Goal: Task Accomplishment & Management: Manage account settings

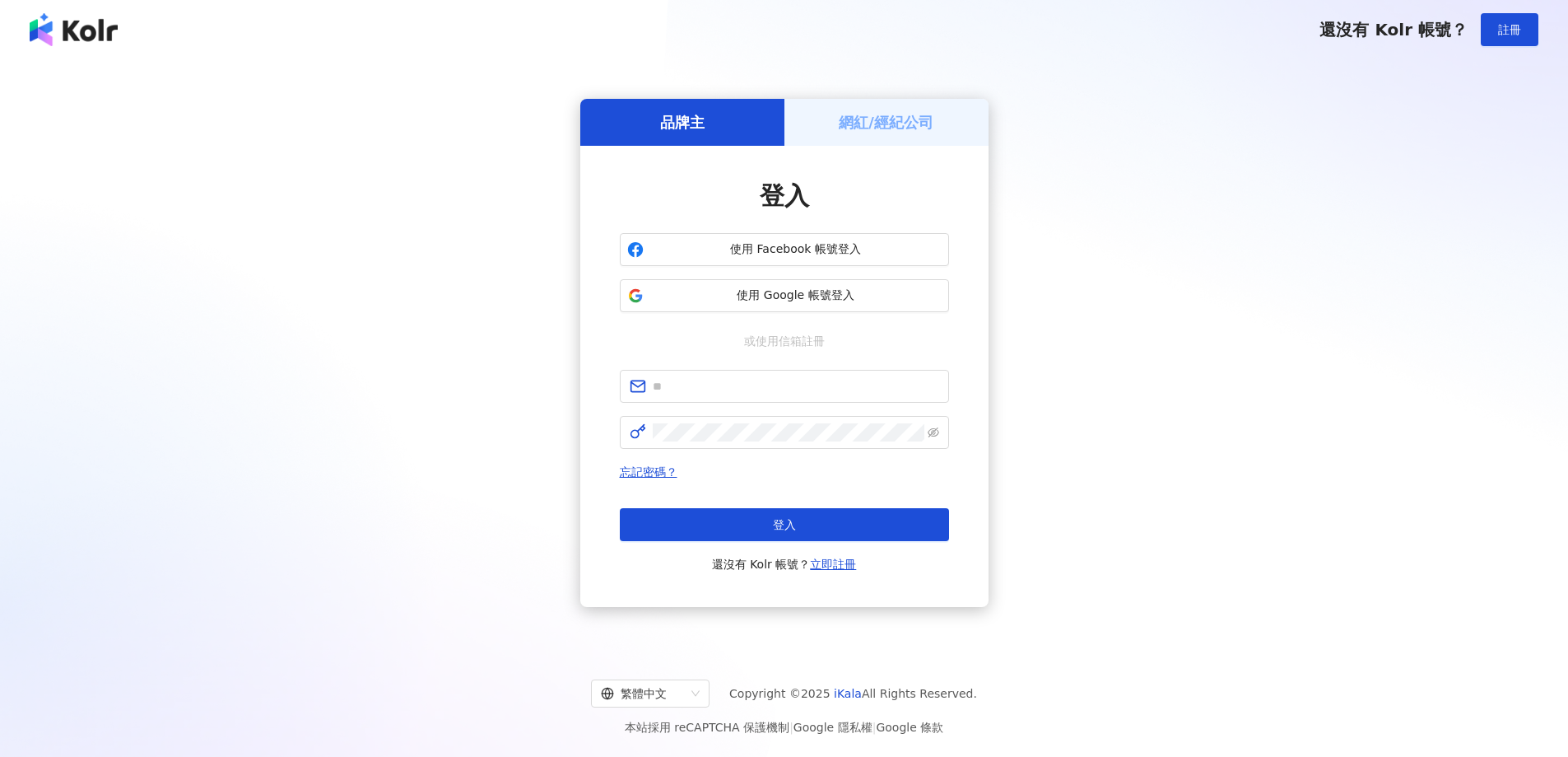
click at [836, 122] on div "網紅/經紀公司" at bounding box center [886, 122] width 204 height 47
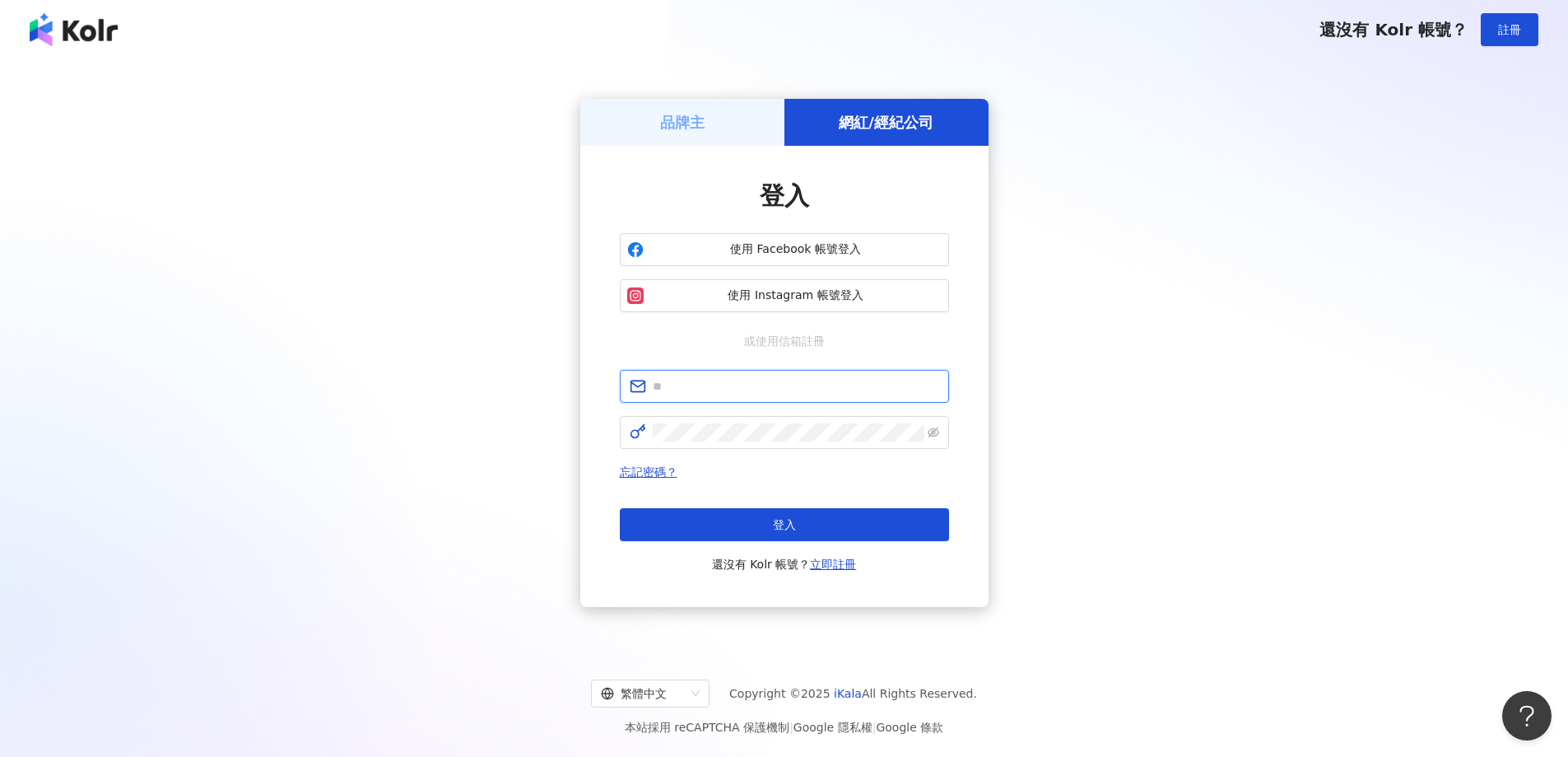
click at [778, 386] on input "text" at bounding box center [796, 386] width 286 height 18
type input "**********"
click button "登入" at bounding box center [784, 524] width 329 height 33
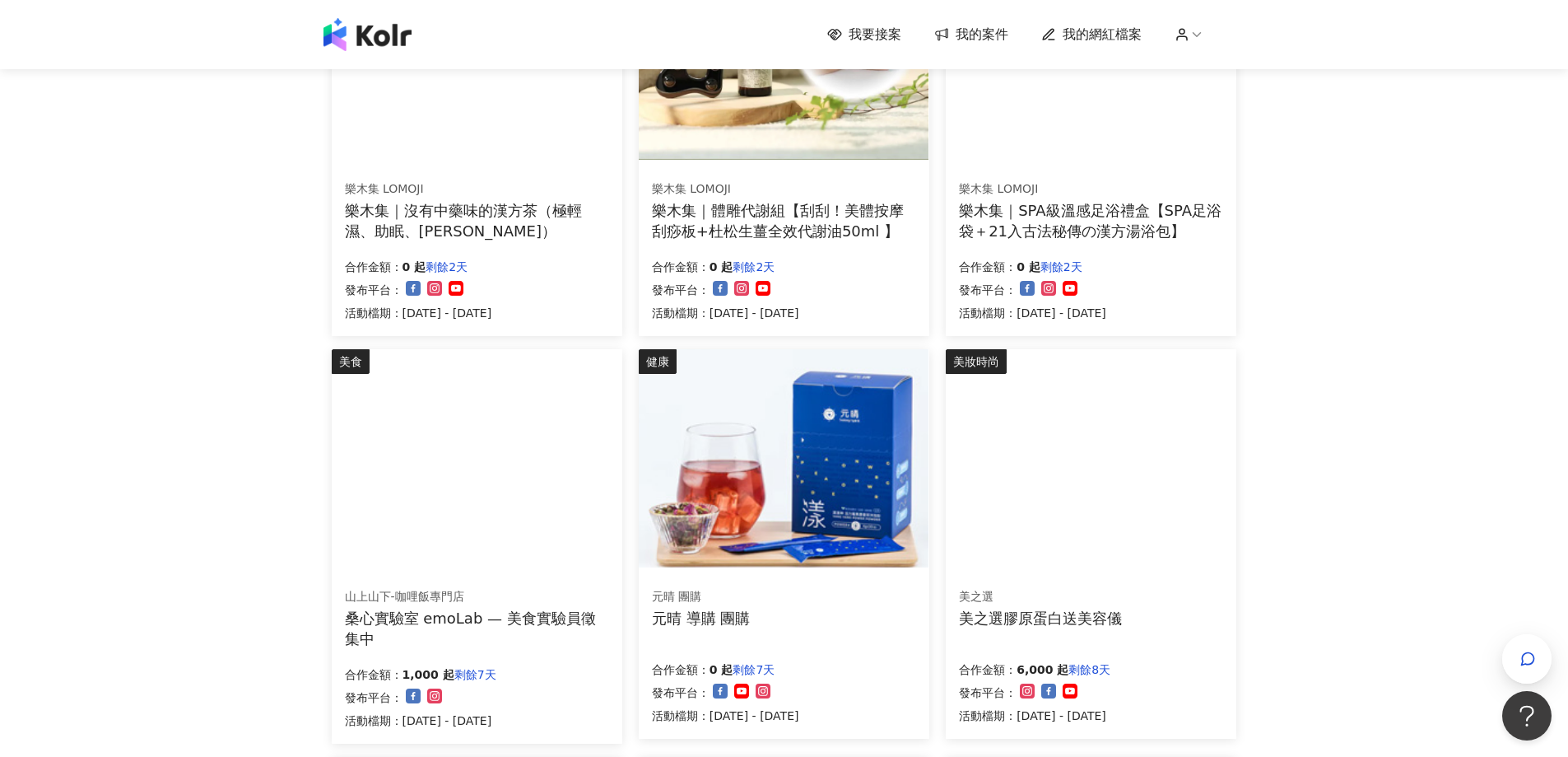
scroll to position [329, 0]
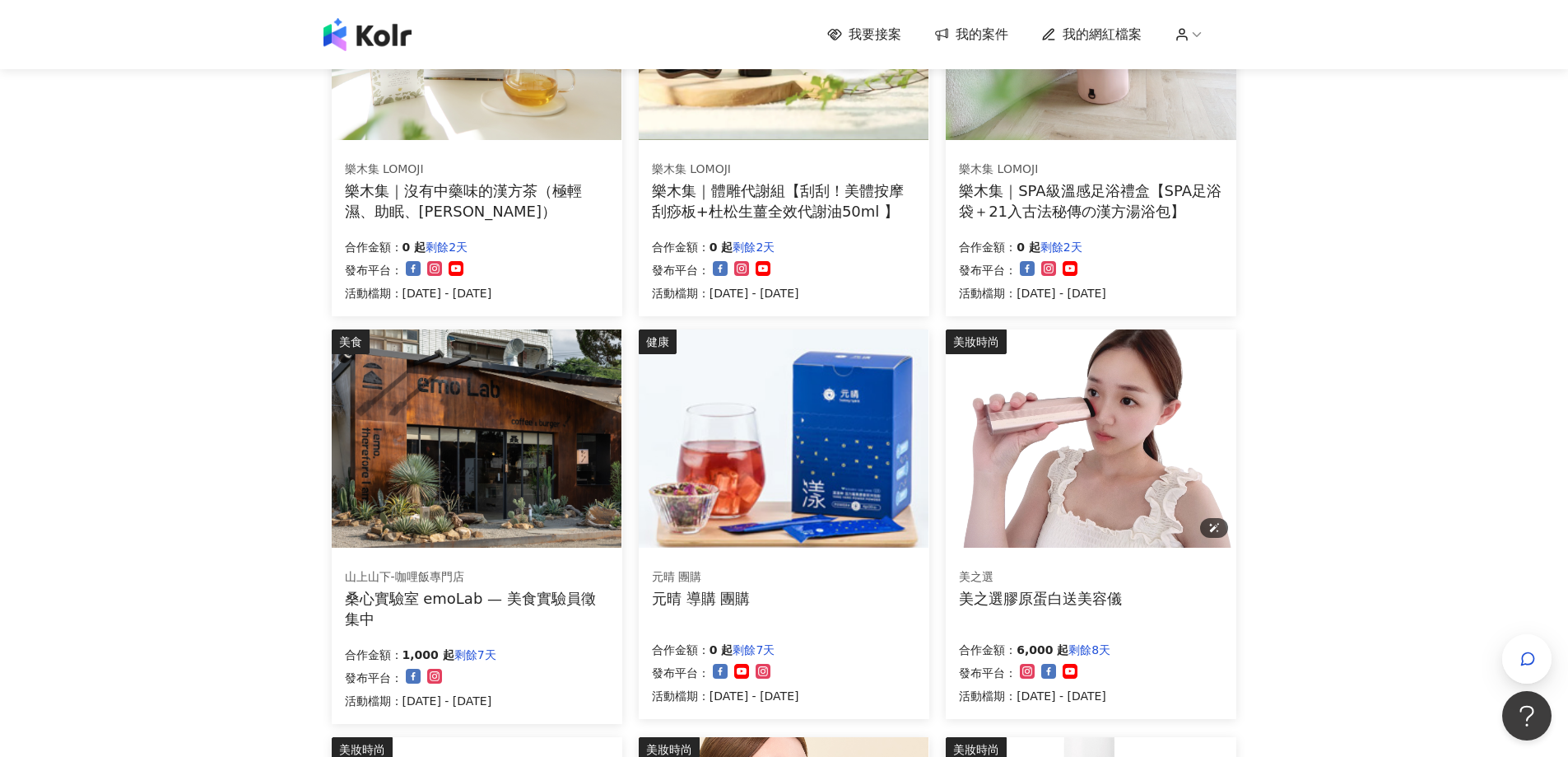
click at [1083, 518] on img at bounding box center [1091, 438] width 290 height 218
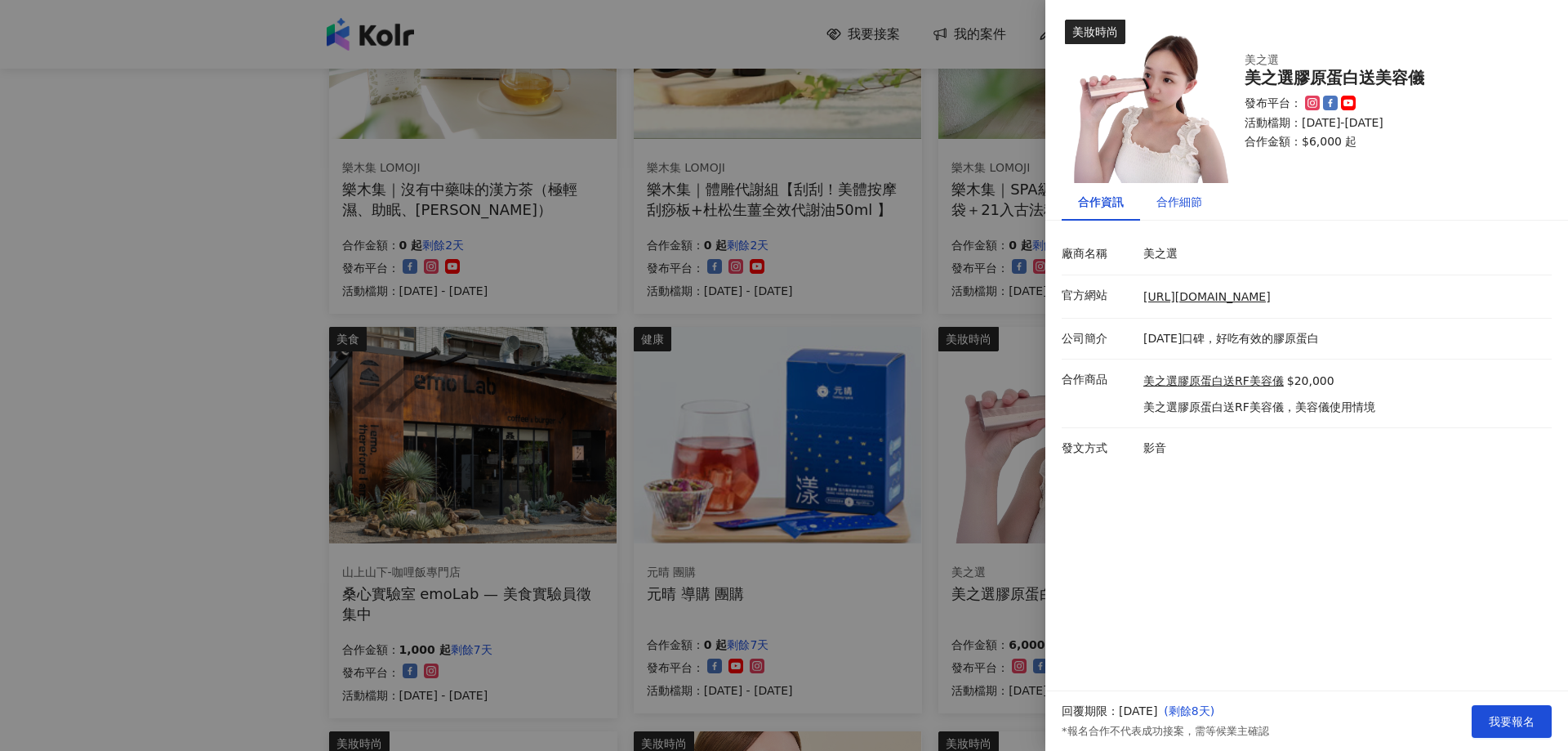
click at [1181, 199] on div "合作細節" at bounding box center [1179, 201] width 46 height 18
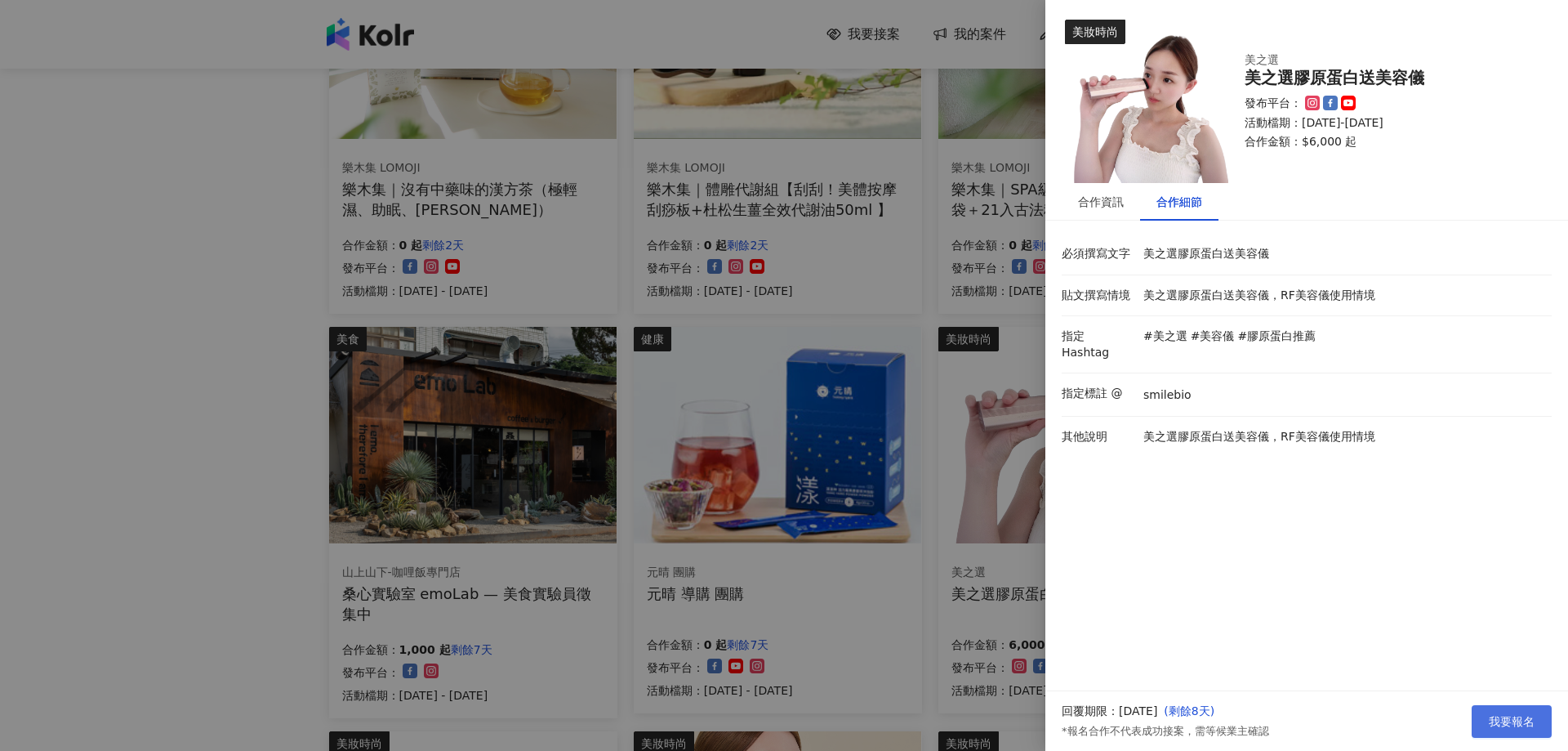
click at [1493, 714] on span "我要報名" at bounding box center [1511, 721] width 46 height 13
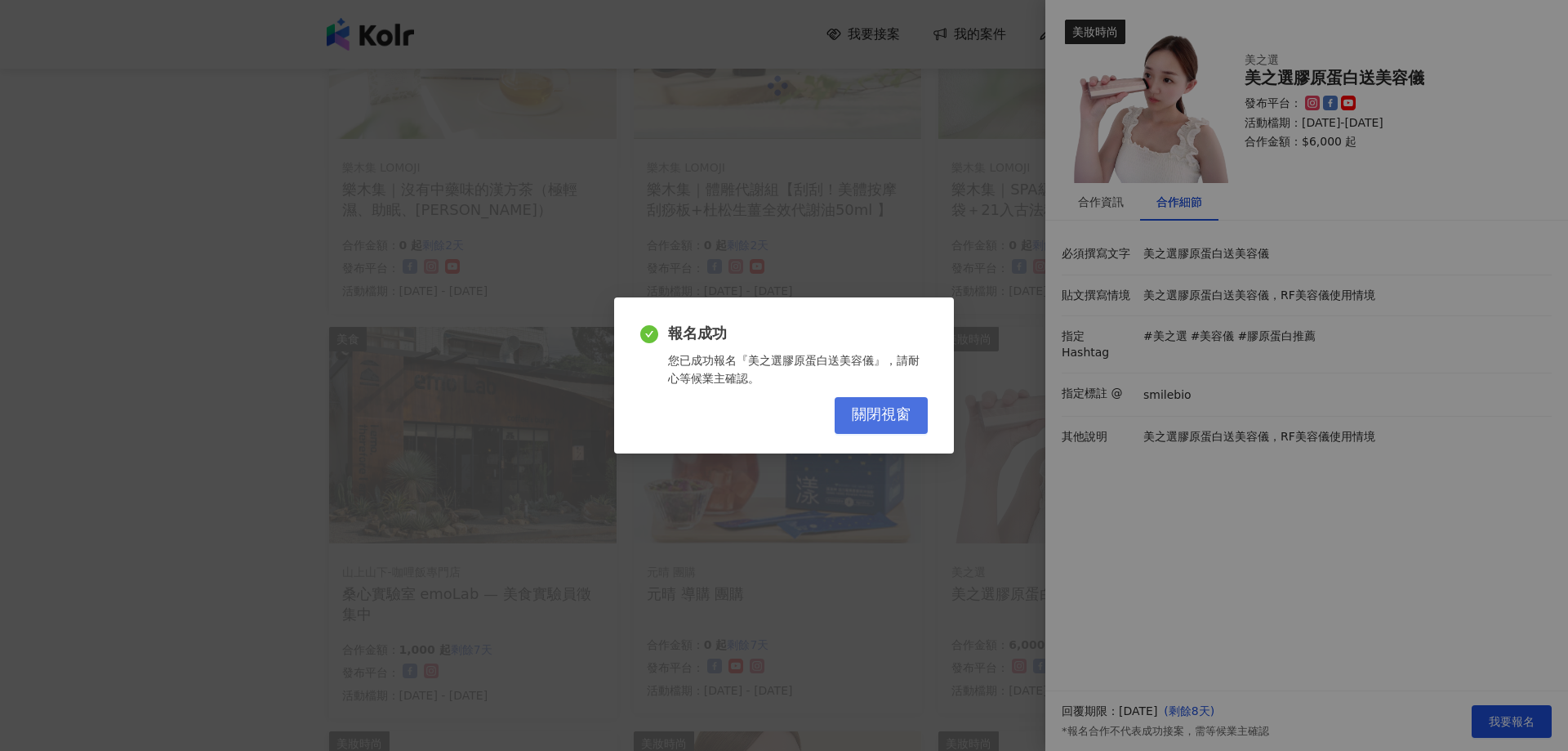
click at [855, 418] on span "關閉視窗" at bounding box center [881, 415] width 59 height 18
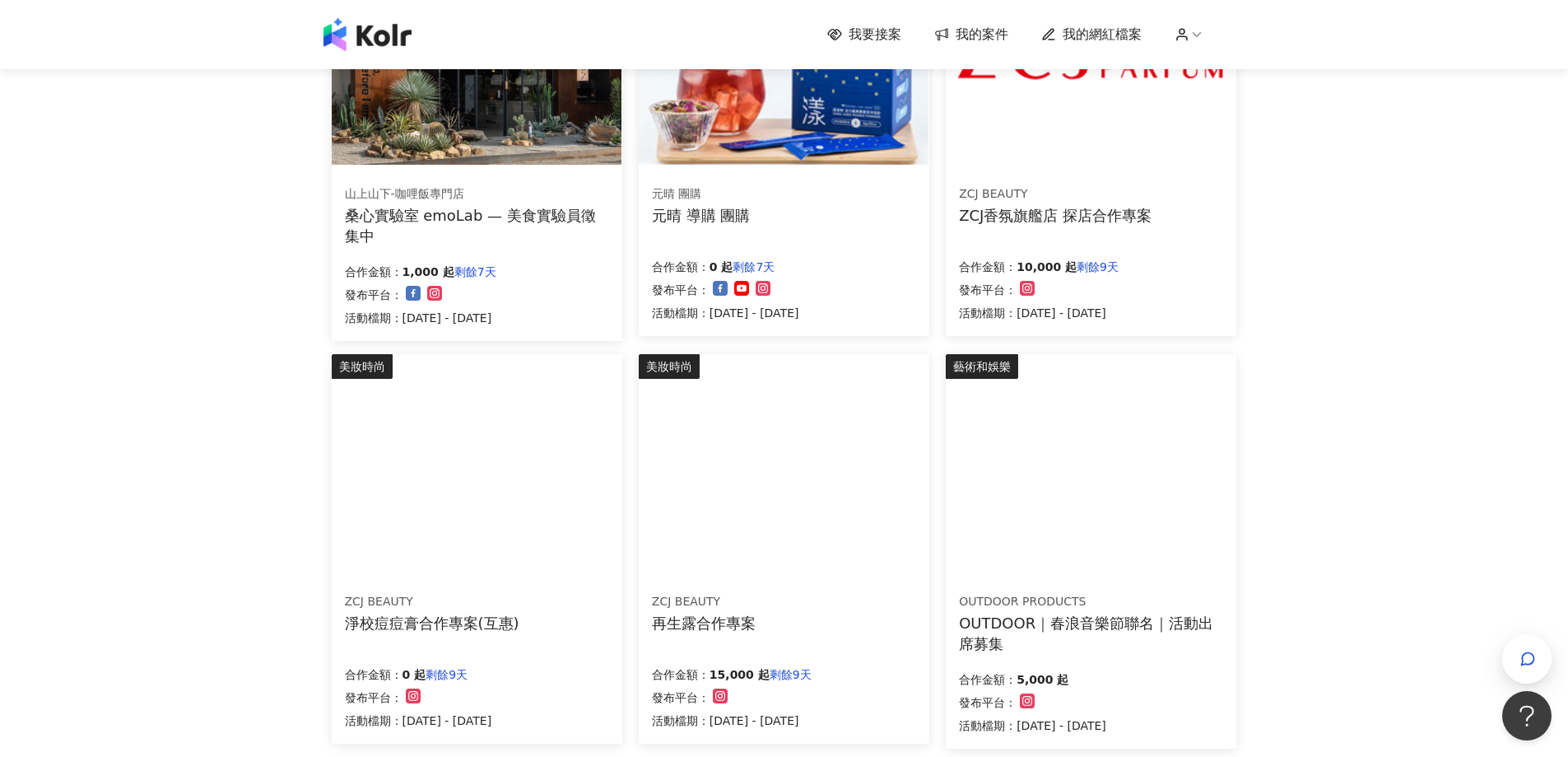
scroll to position [741, 0]
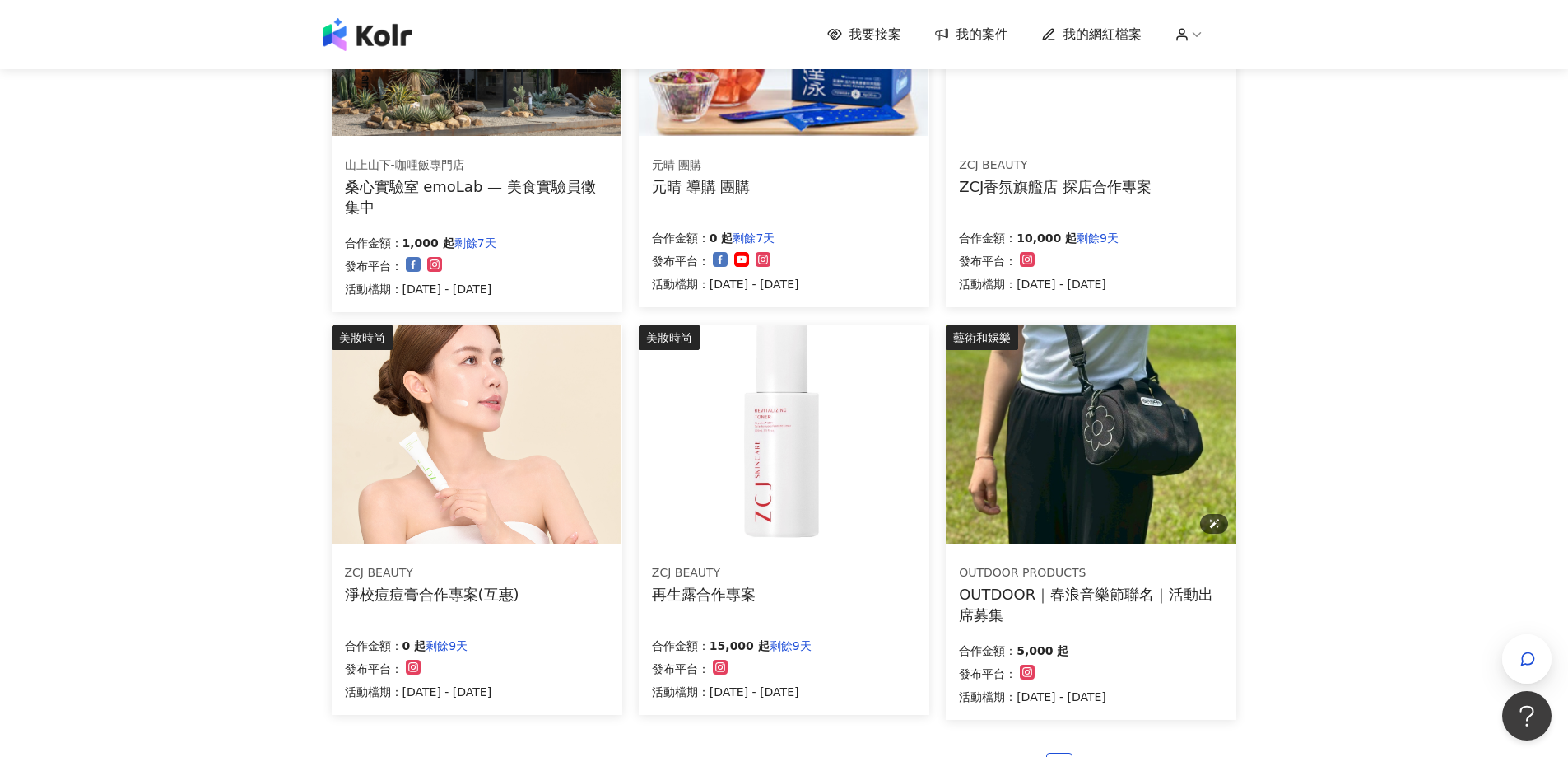
click at [1086, 499] on img at bounding box center [1091, 434] width 290 height 218
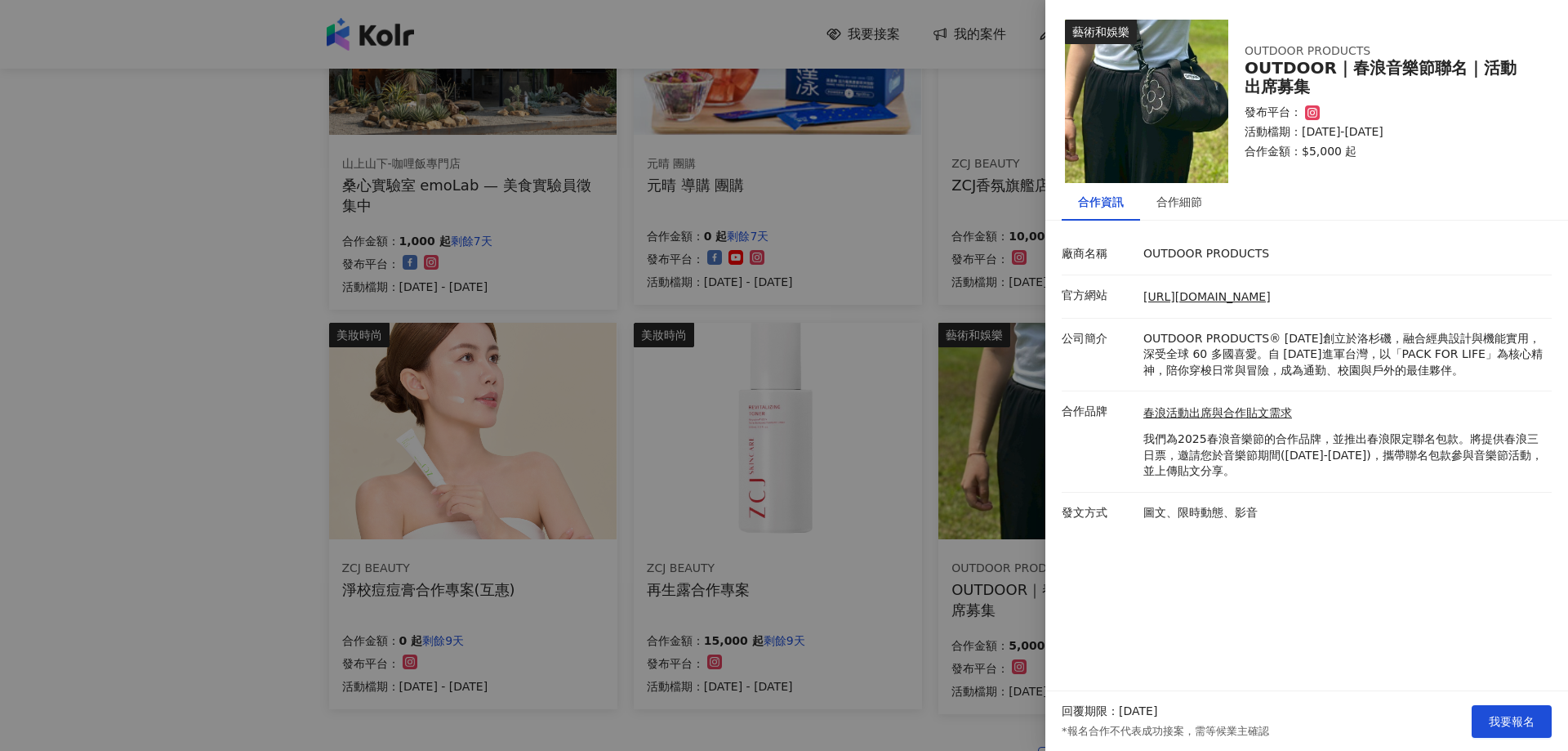
click at [902, 672] on div at bounding box center [784, 376] width 1568 height 751
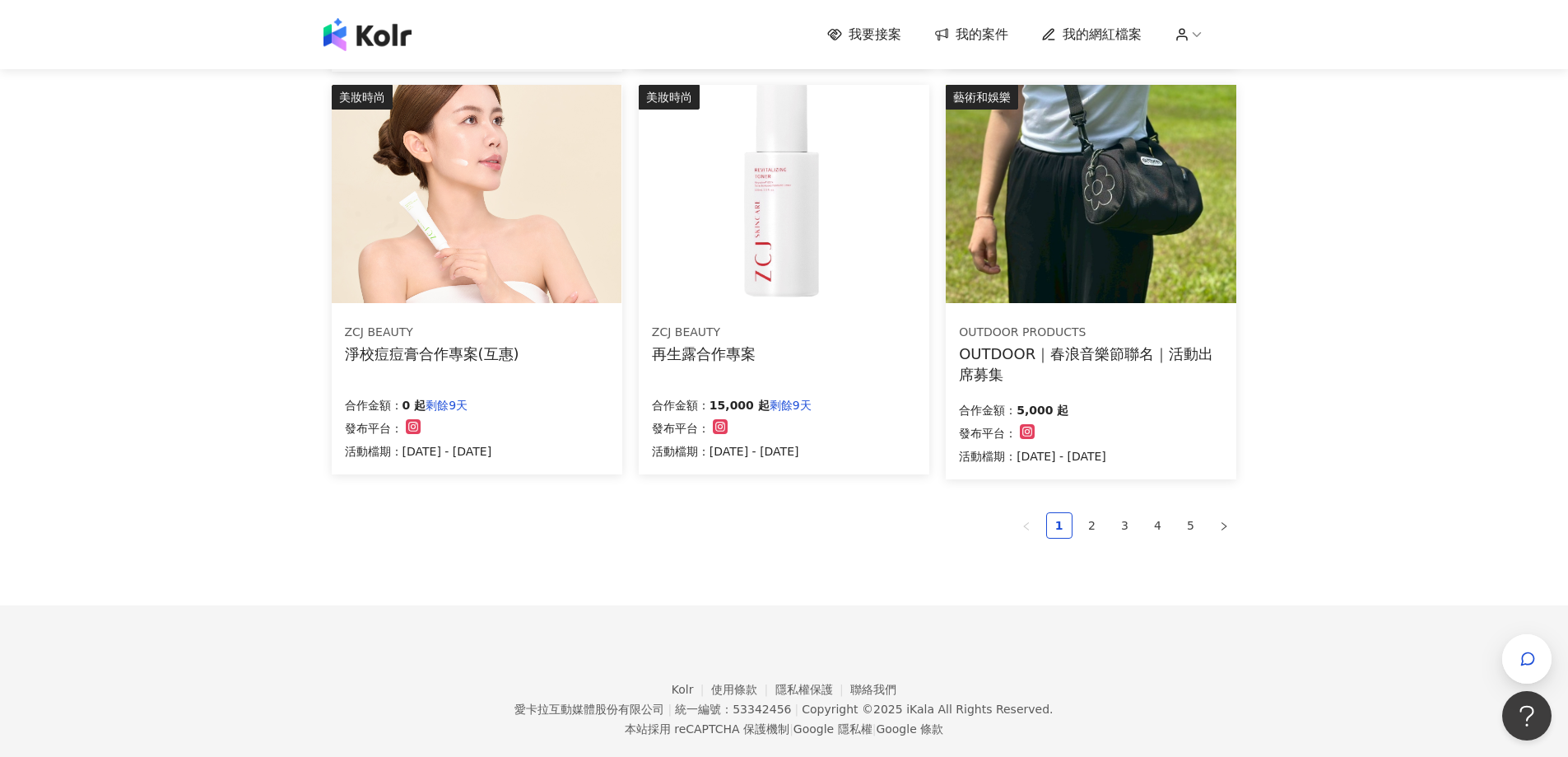
scroll to position [1012, 0]
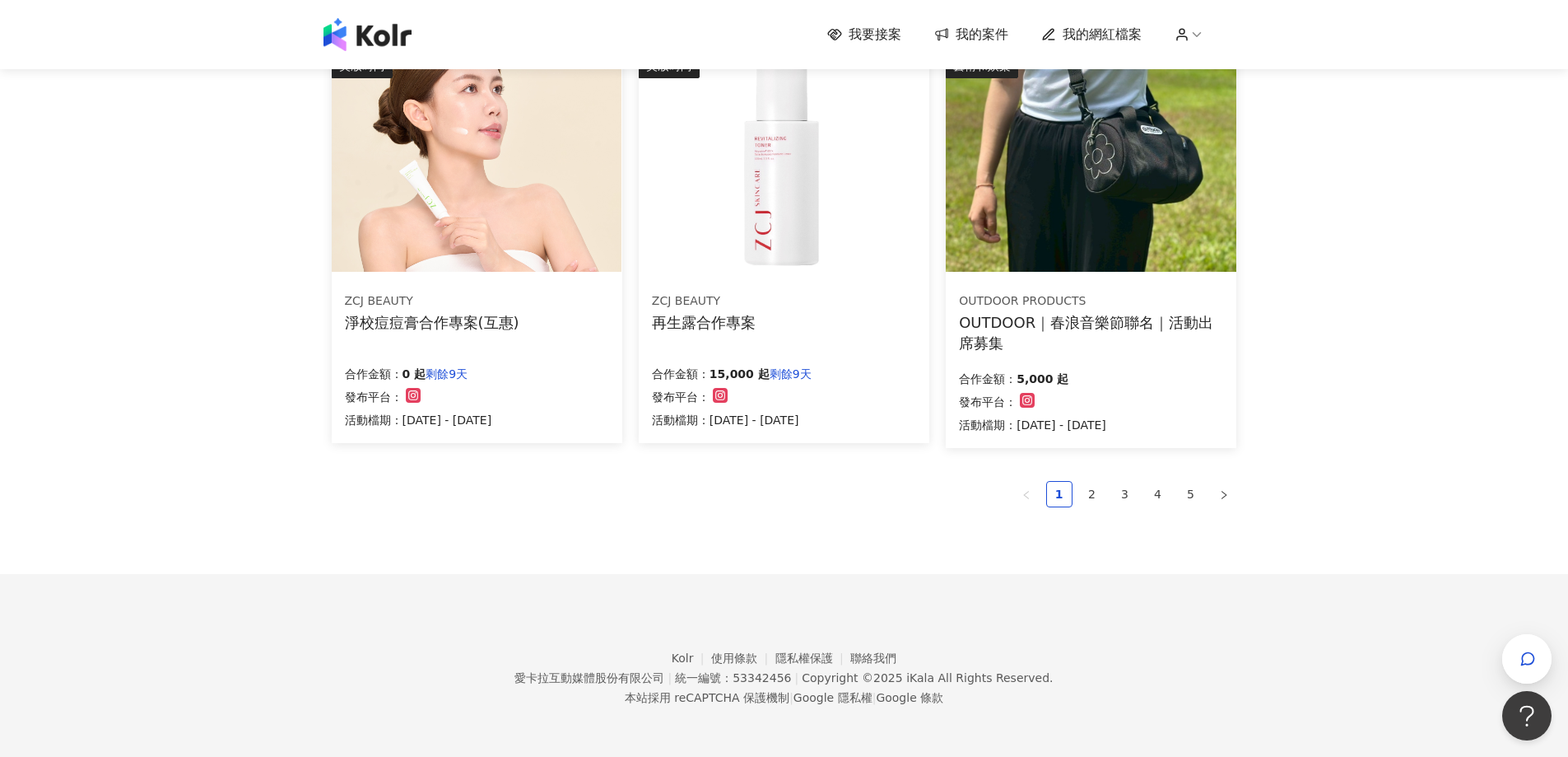
click at [1077, 499] on ul "1 2 3 4 5" at bounding box center [784, 493] width 905 height 26
click at [1090, 492] on link "2" at bounding box center [1092, 493] width 24 height 24
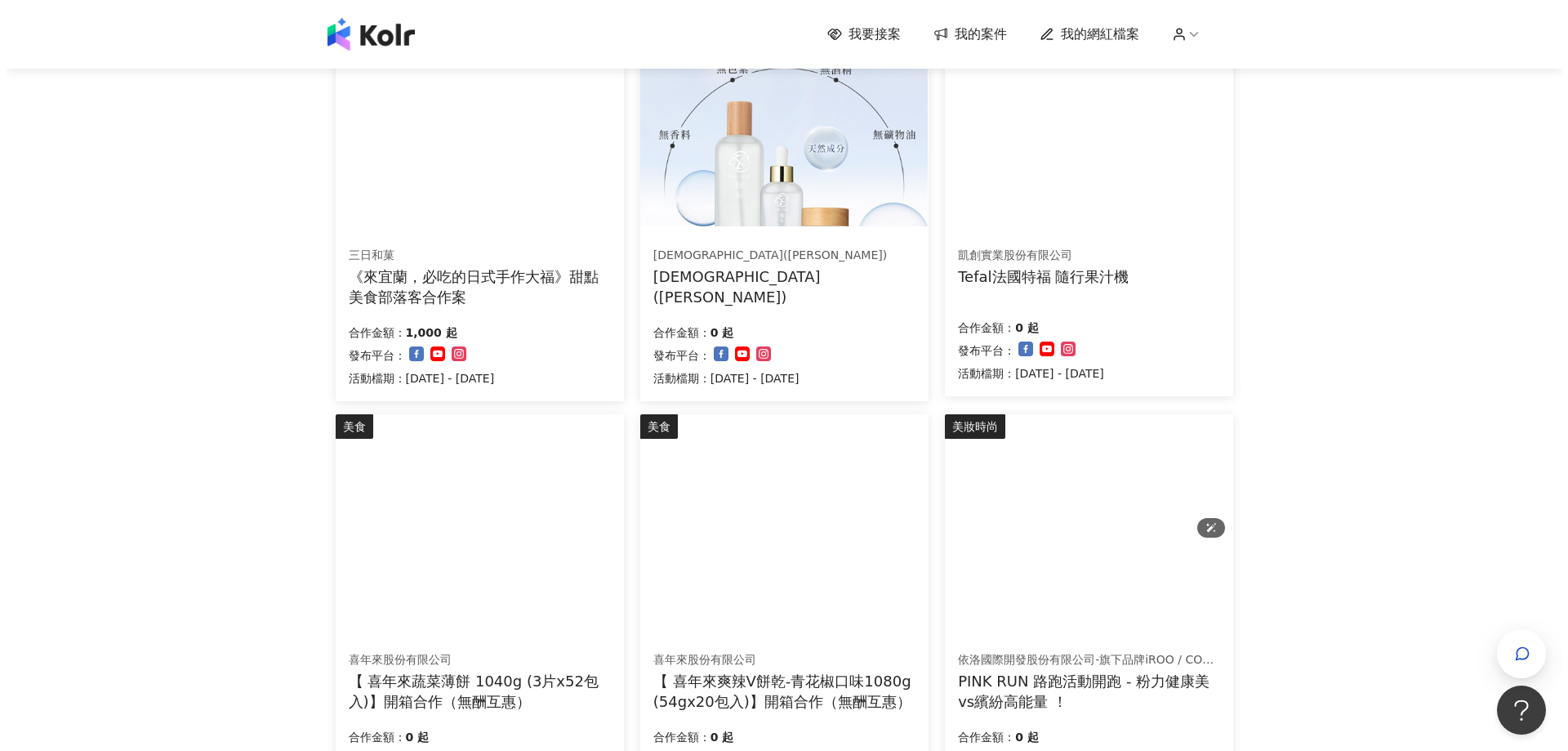
scroll to position [816, 0]
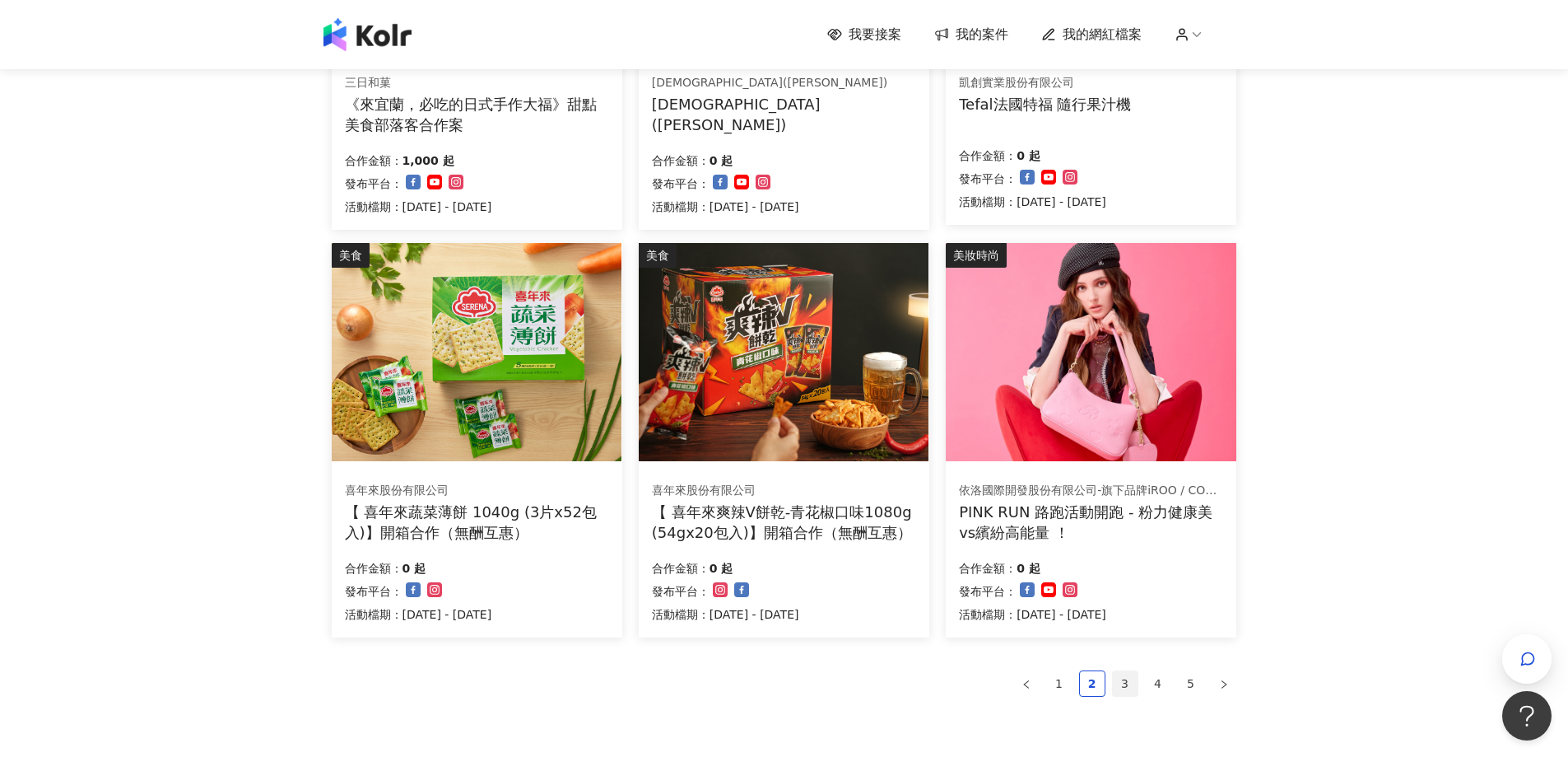
click at [1117, 683] on link "3" at bounding box center [1125, 682] width 24 height 24
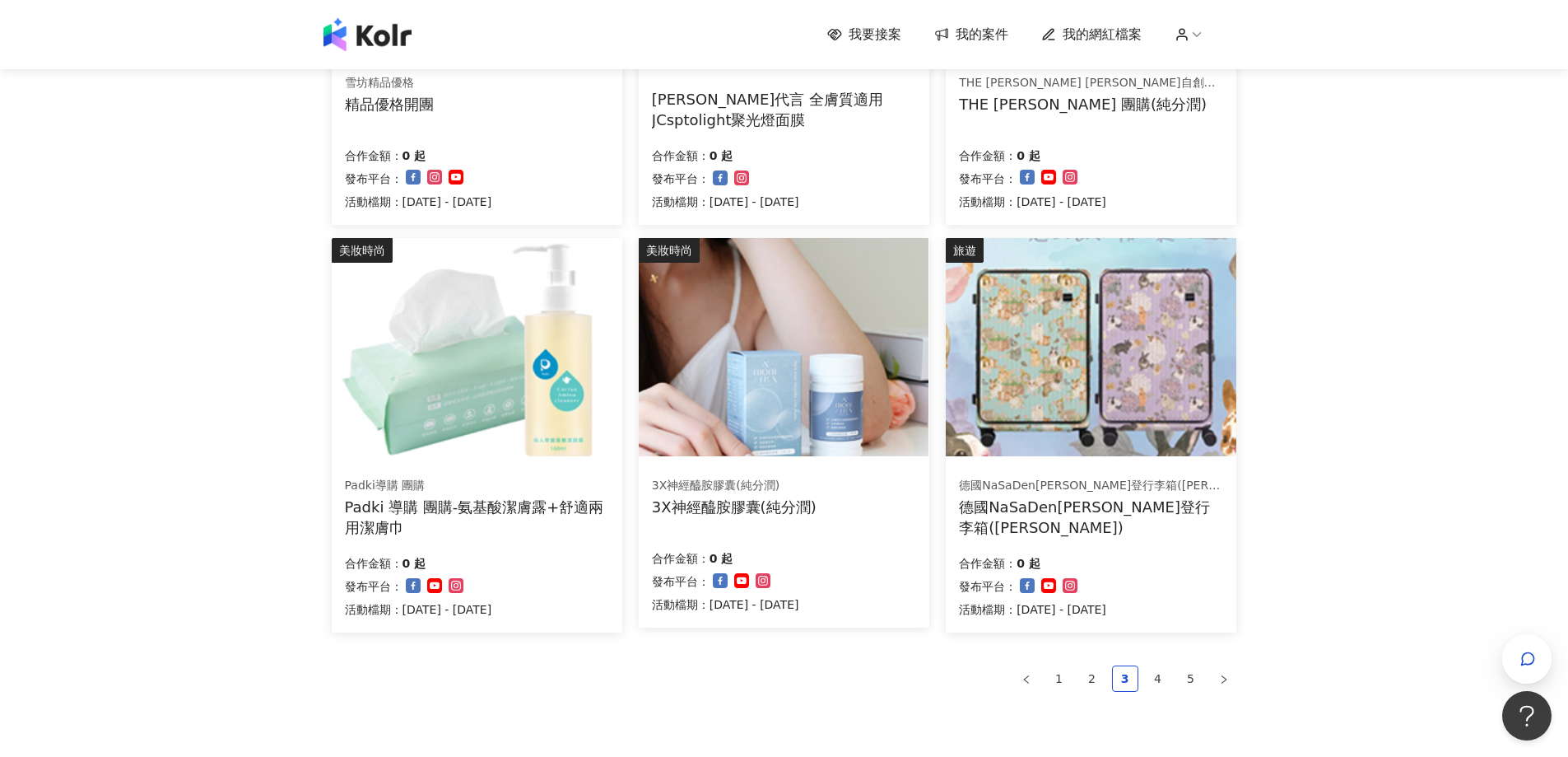
click at [1131, 502] on div "德國NaSaDen[PERSON_NAME]登行李箱([PERSON_NAME])" at bounding box center [1091, 517] width 264 height 41
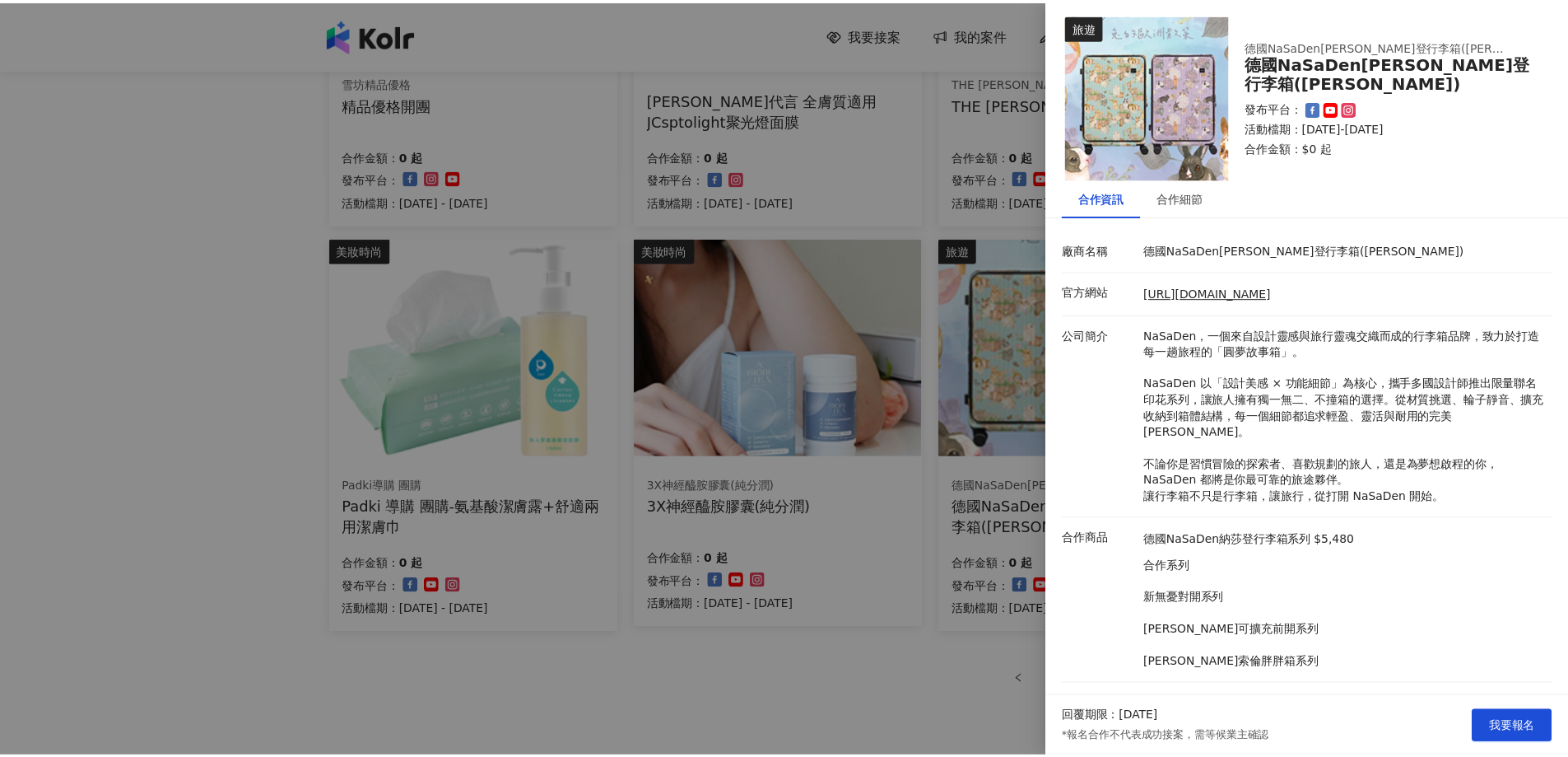
scroll to position [0, 0]
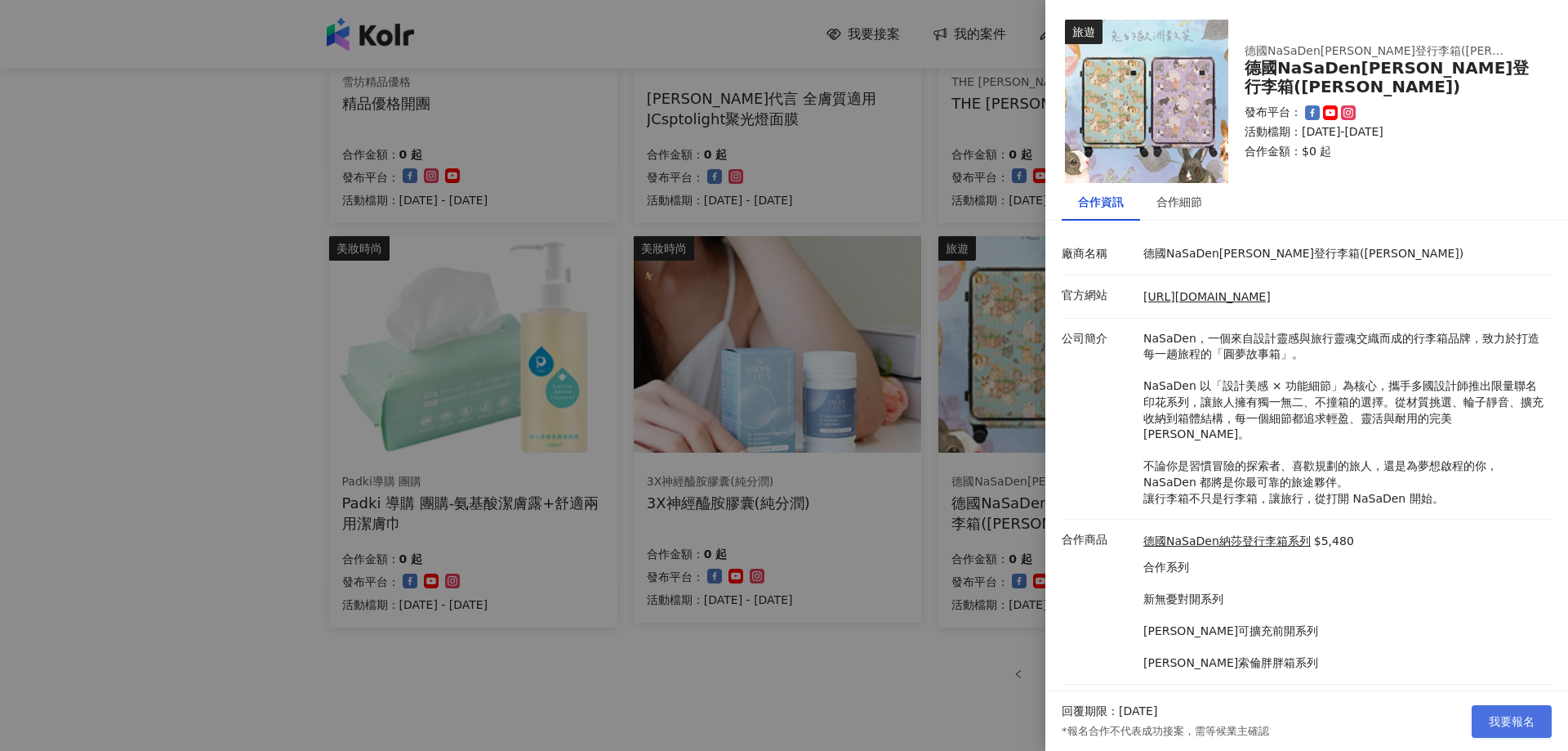
click at [1494, 732] on button "我要報名" at bounding box center [1511, 721] width 80 height 33
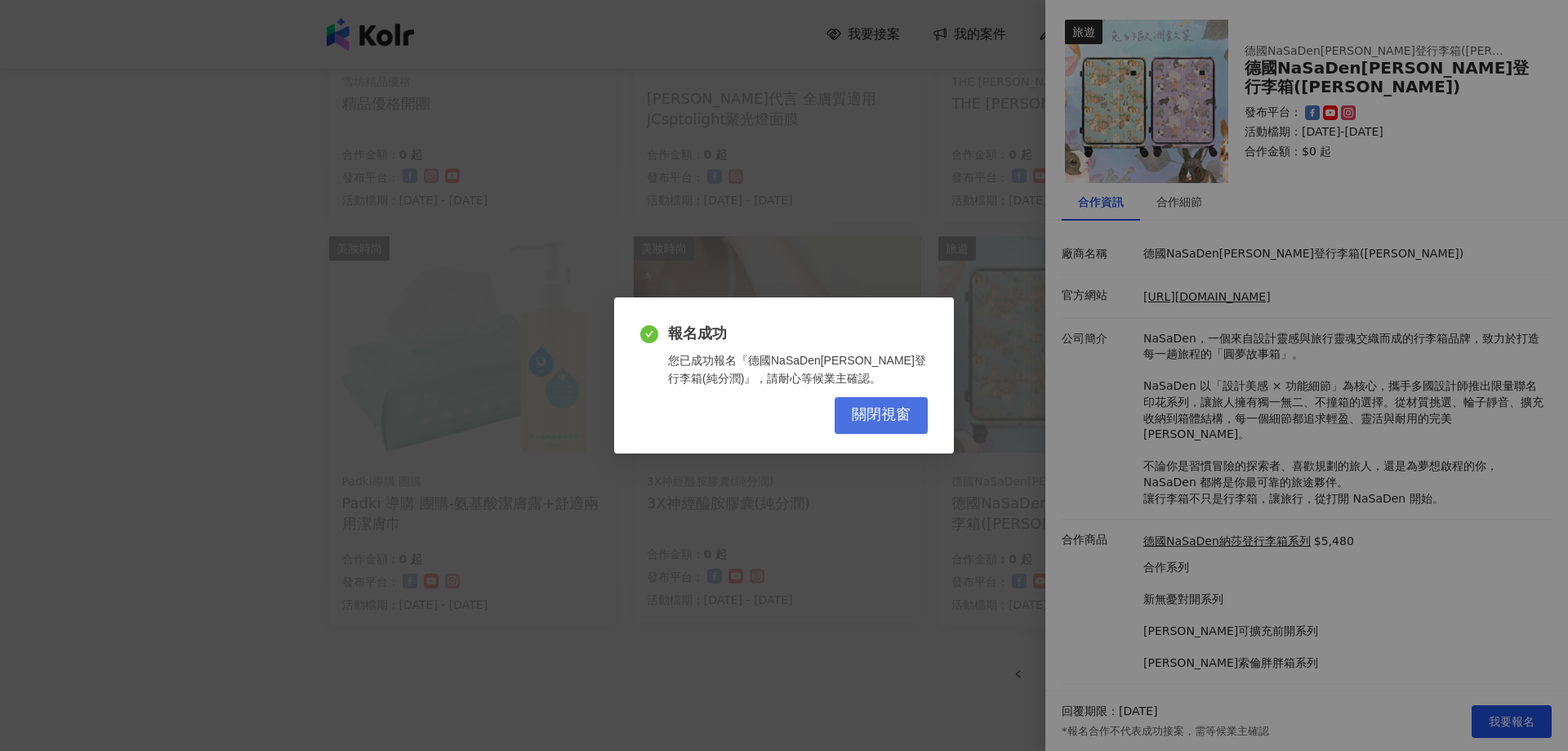
click at [894, 406] on span "關閉視窗" at bounding box center [881, 415] width 59 height 18
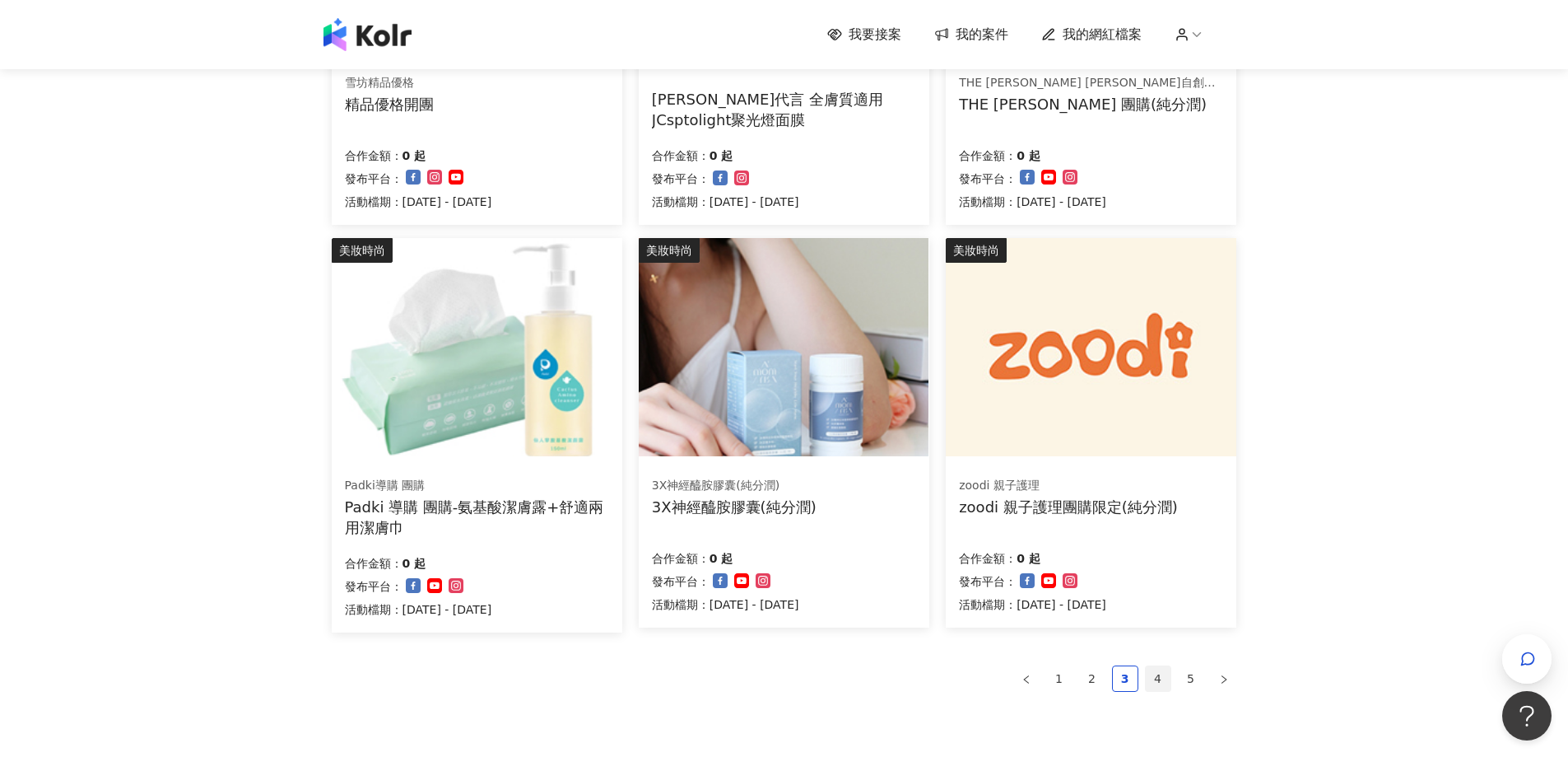
click at [1153, 686] on link "4" at bounding box center [1158, 677] width 24 height 24
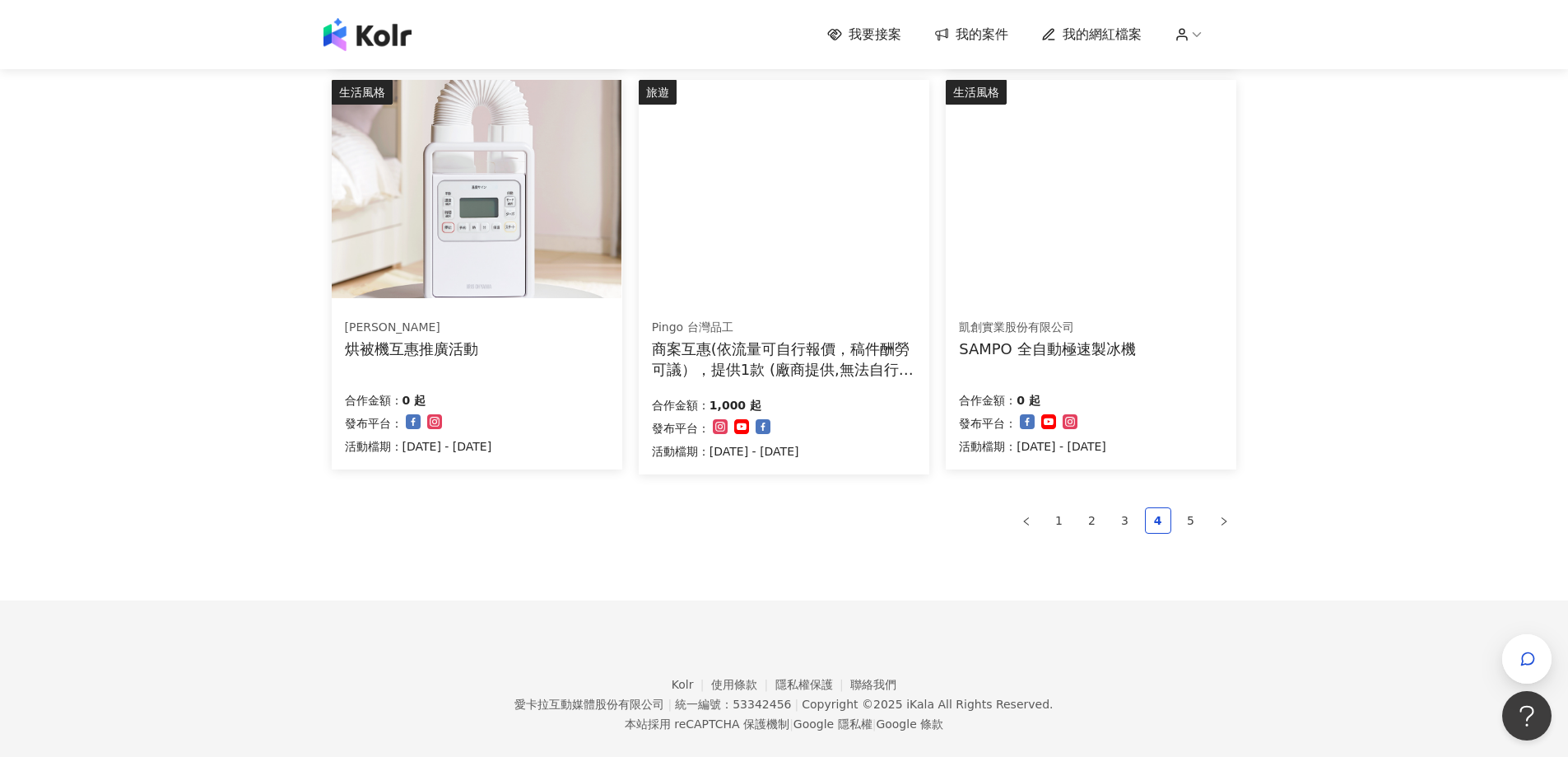
scroll to position [988, 0]
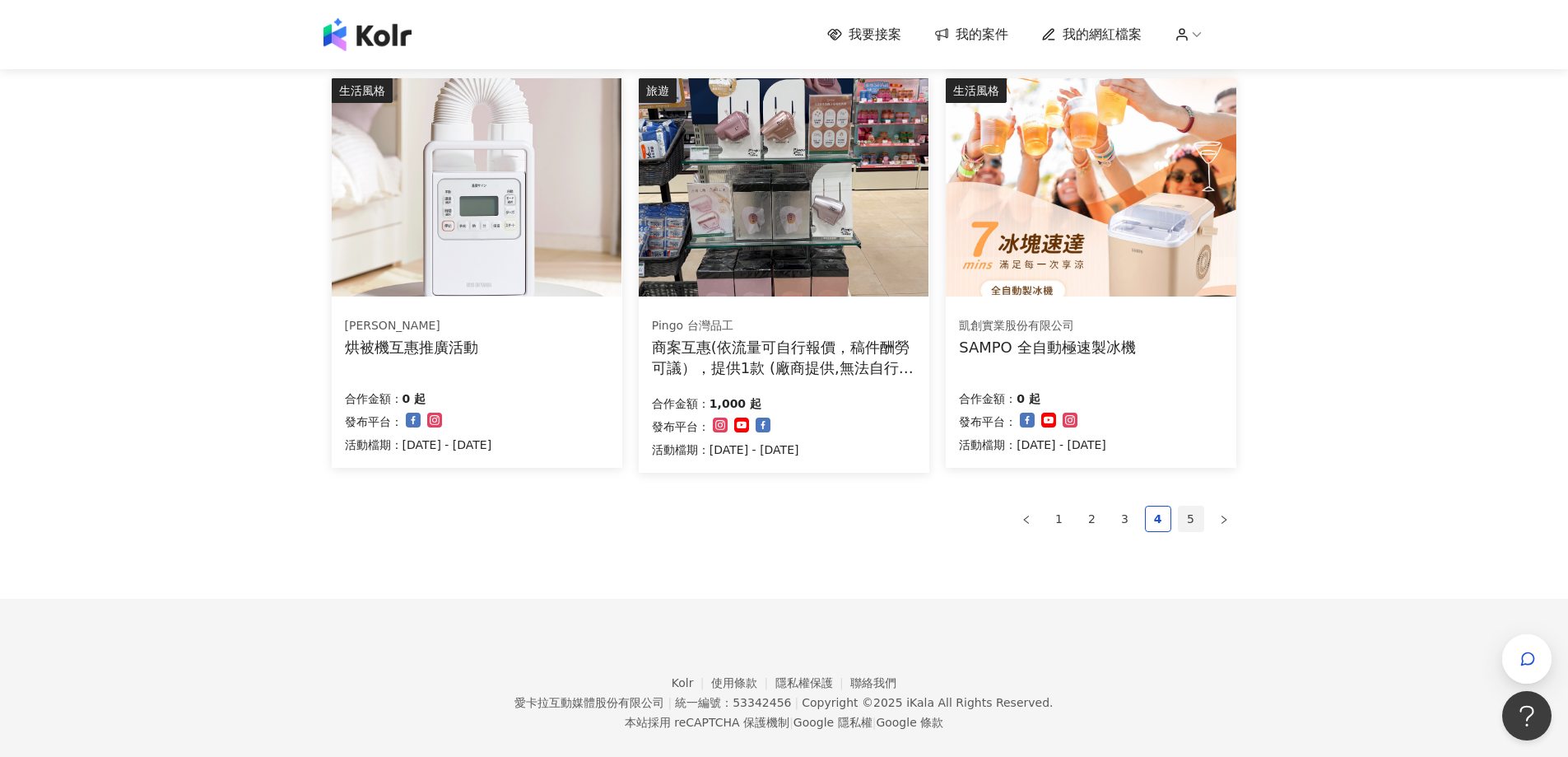
click at [1198, 519] on link "5" at bounding box center [1191, 518] width 24 height 24
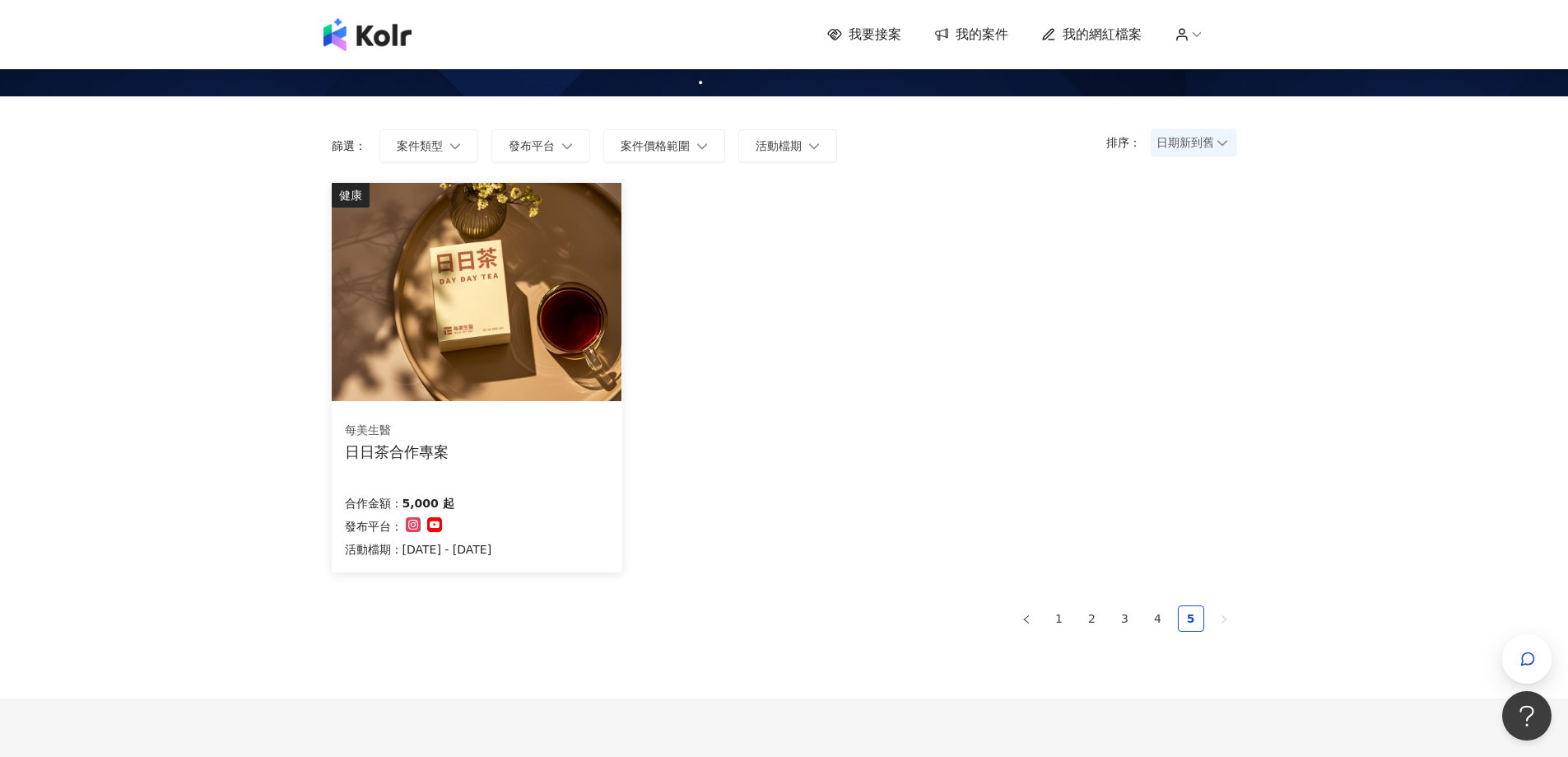
scroll to position [28, 0]
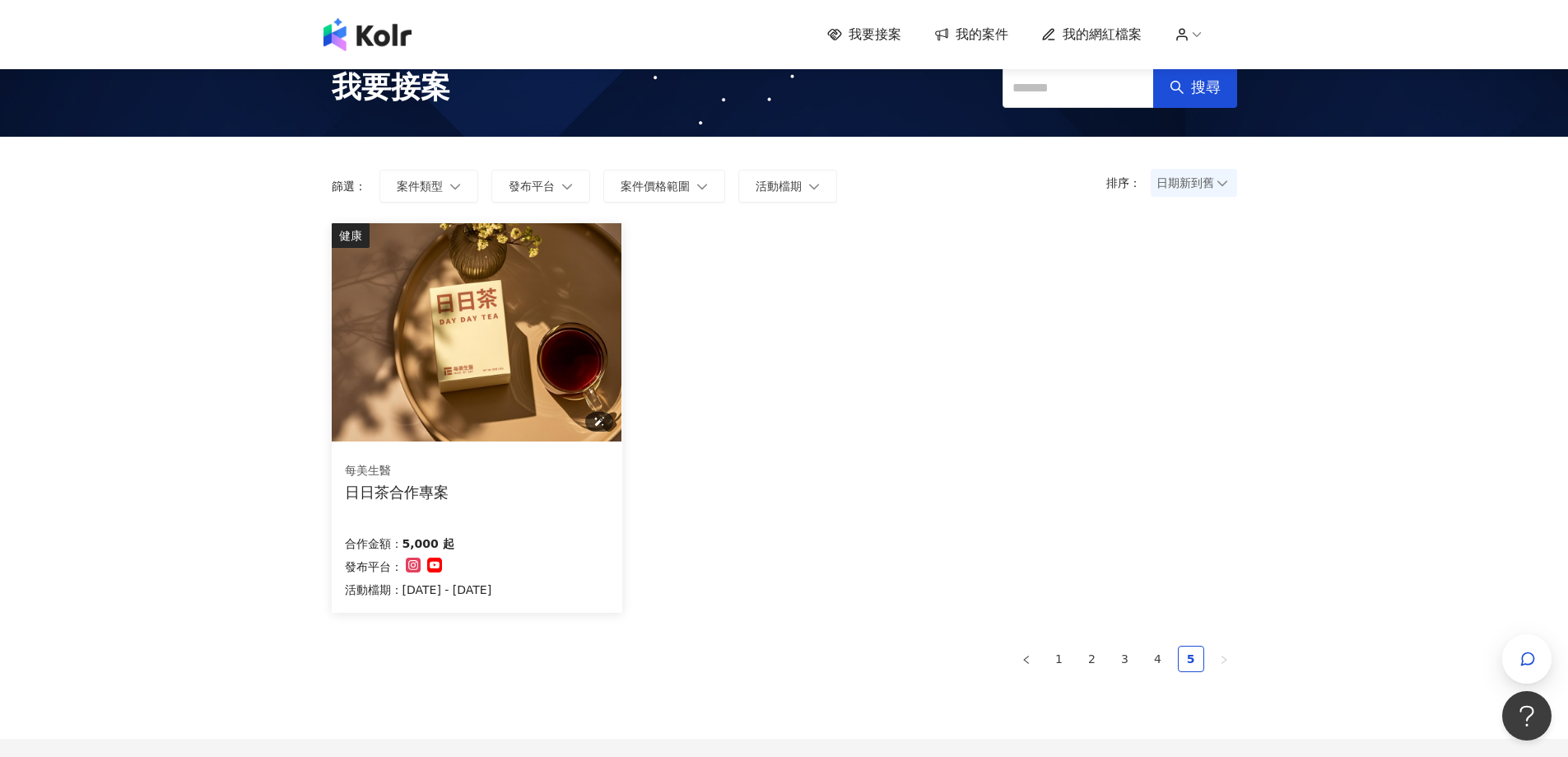
click at [463, 403] on img at bounding box center [476, 332] width 290 height 218
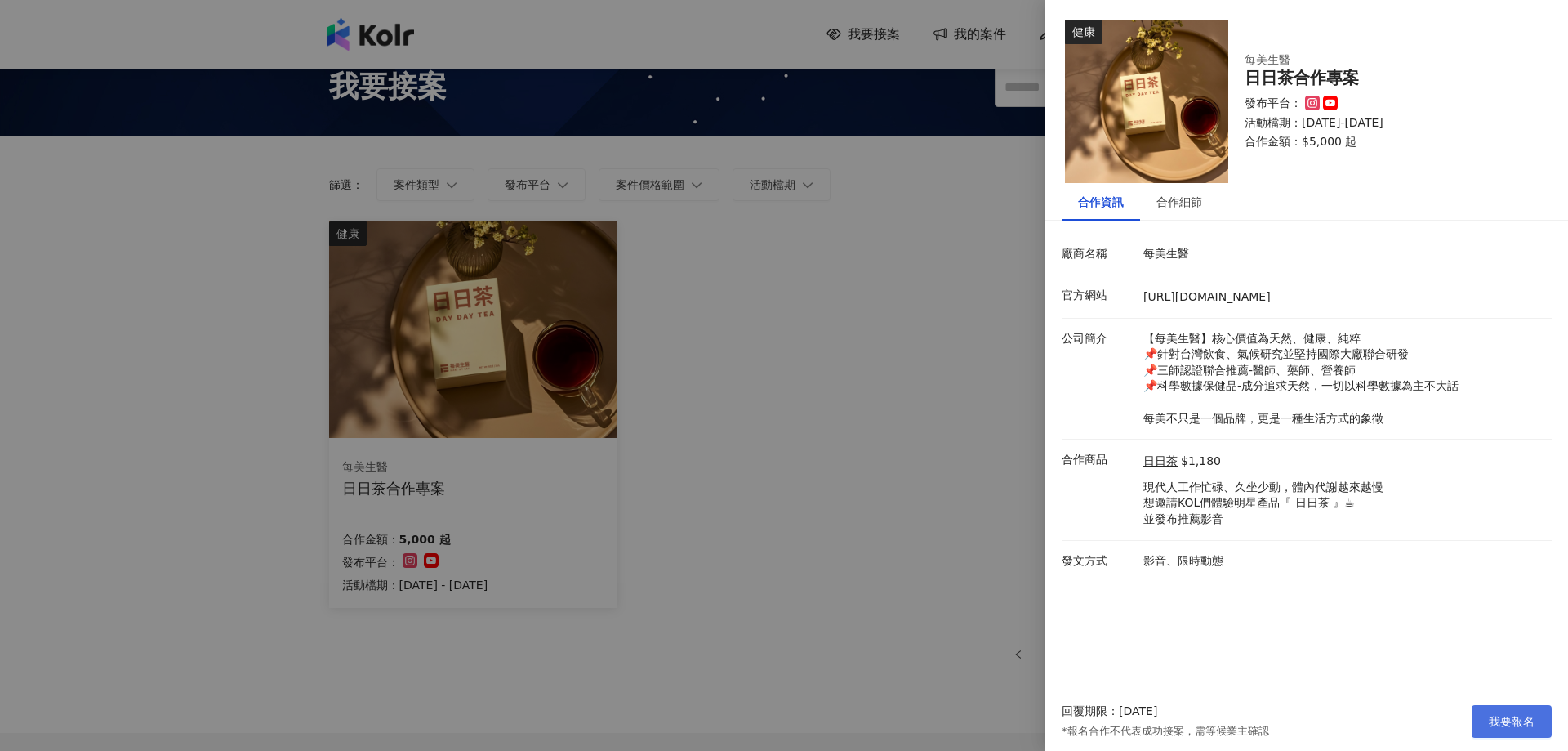
click at [1512, 721] on span "我要報名" at bounding box center [1511, 721] width 46 height 13
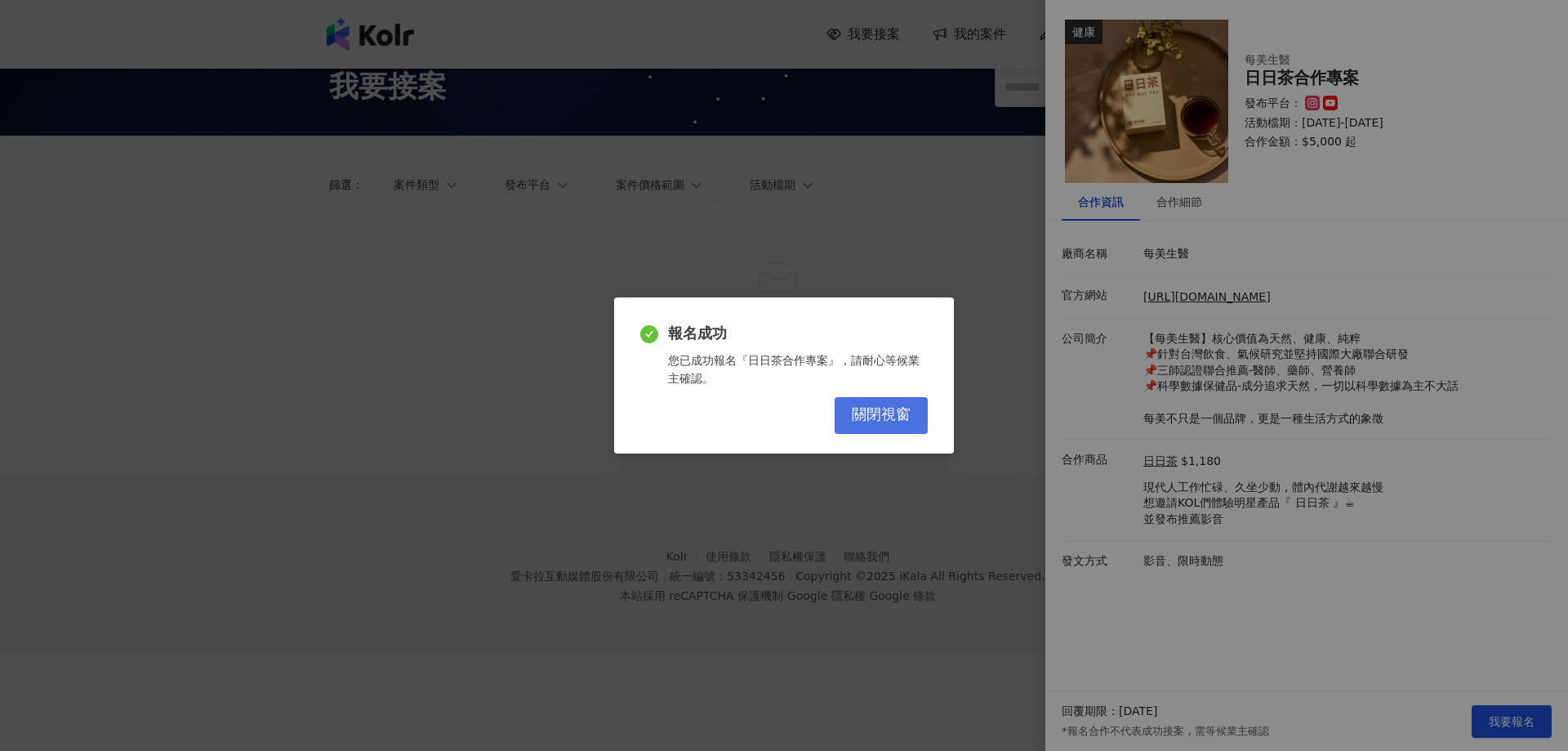
click at [867, 428] on button "關閉視窗" at bounding box center [881, 415] width 93 height 37
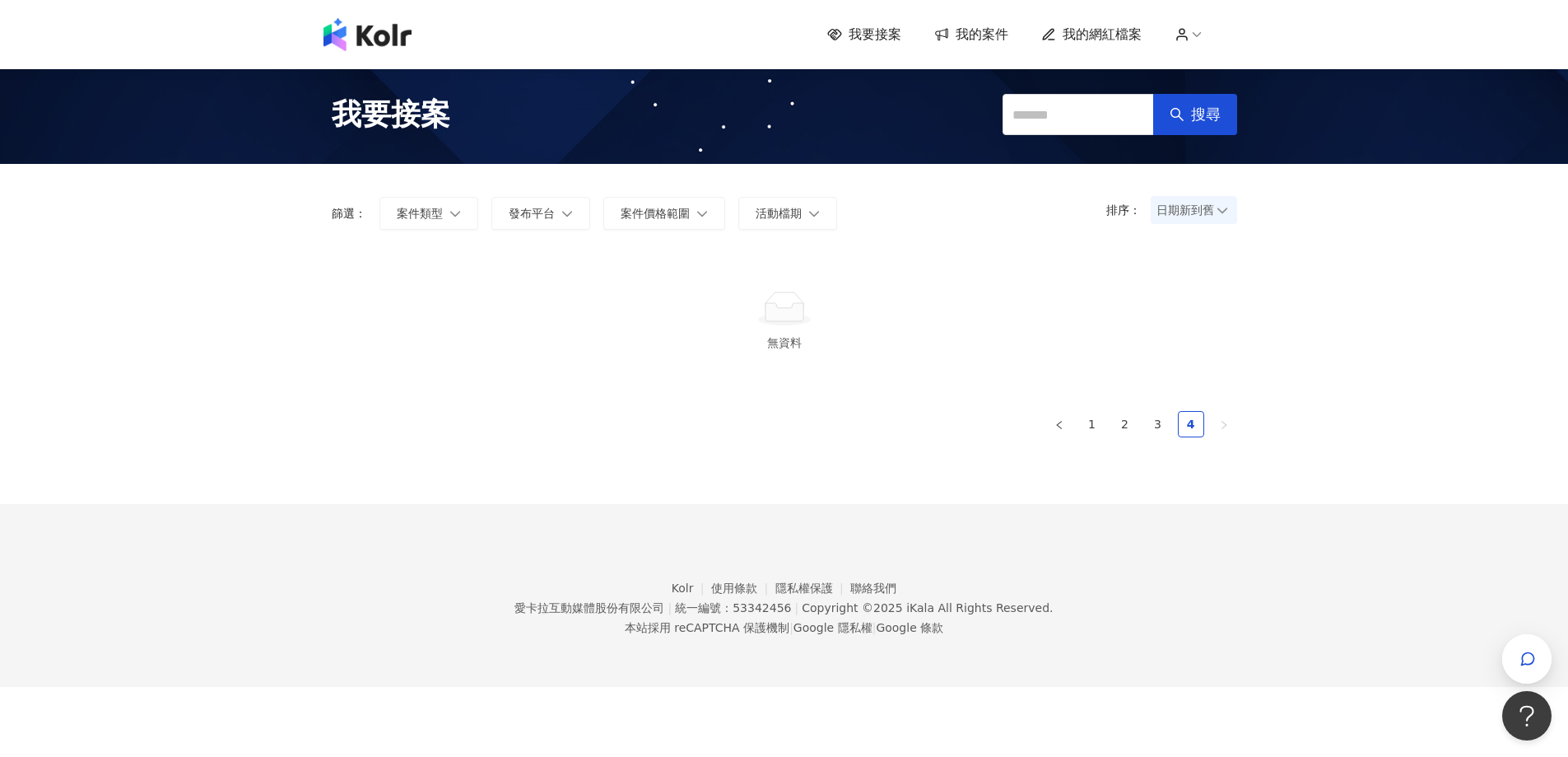
scroll to position [0, 0]
click at [969, 41] on span "我的案件" at bounding box center [982, 34] width 52 height 18
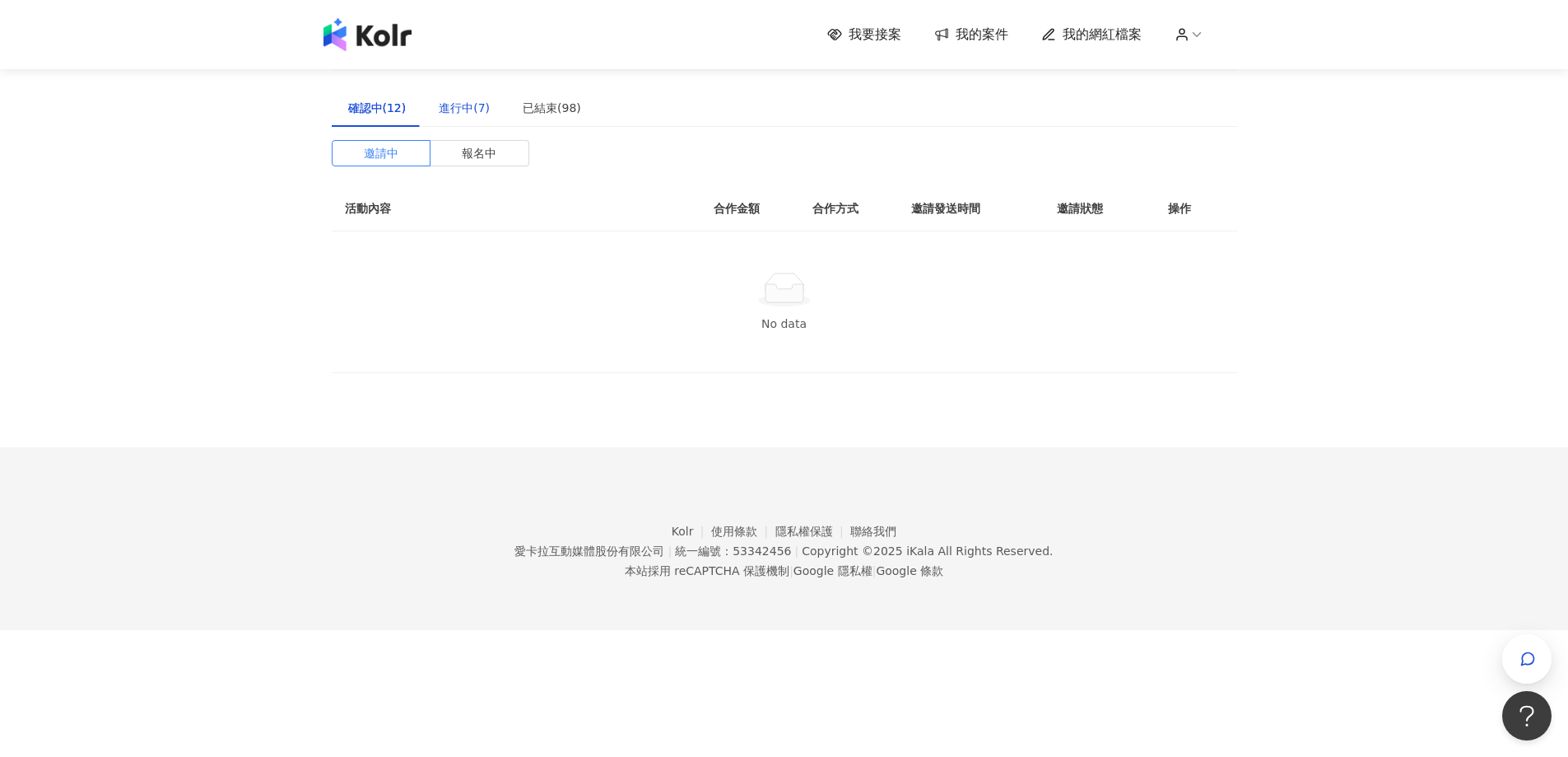
click at [474, 113] on div "進行中(7)" at bounding box center [464, 108] width 51 height 18
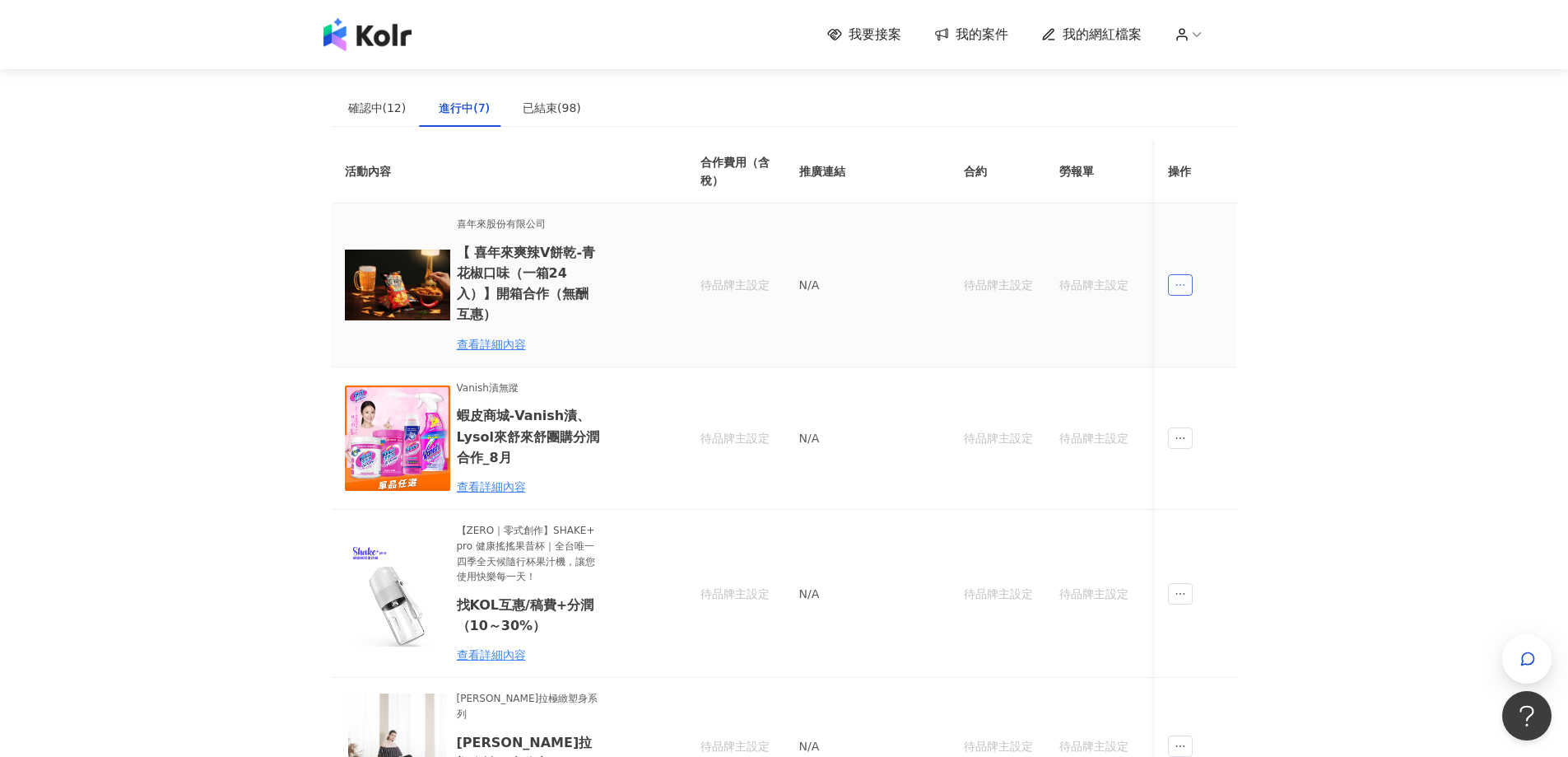
click at [1180, 280] on icon "ellipsis" at bounding box center [1181, 285] width 12 height 12
click at [1088, 285] on td "待品牌主設定" at bounding box center [1094, 285] width 95 height 163
click at [483, 335] on div "查看詳細內容" at bounding box center [529, 344] width 144 height 18
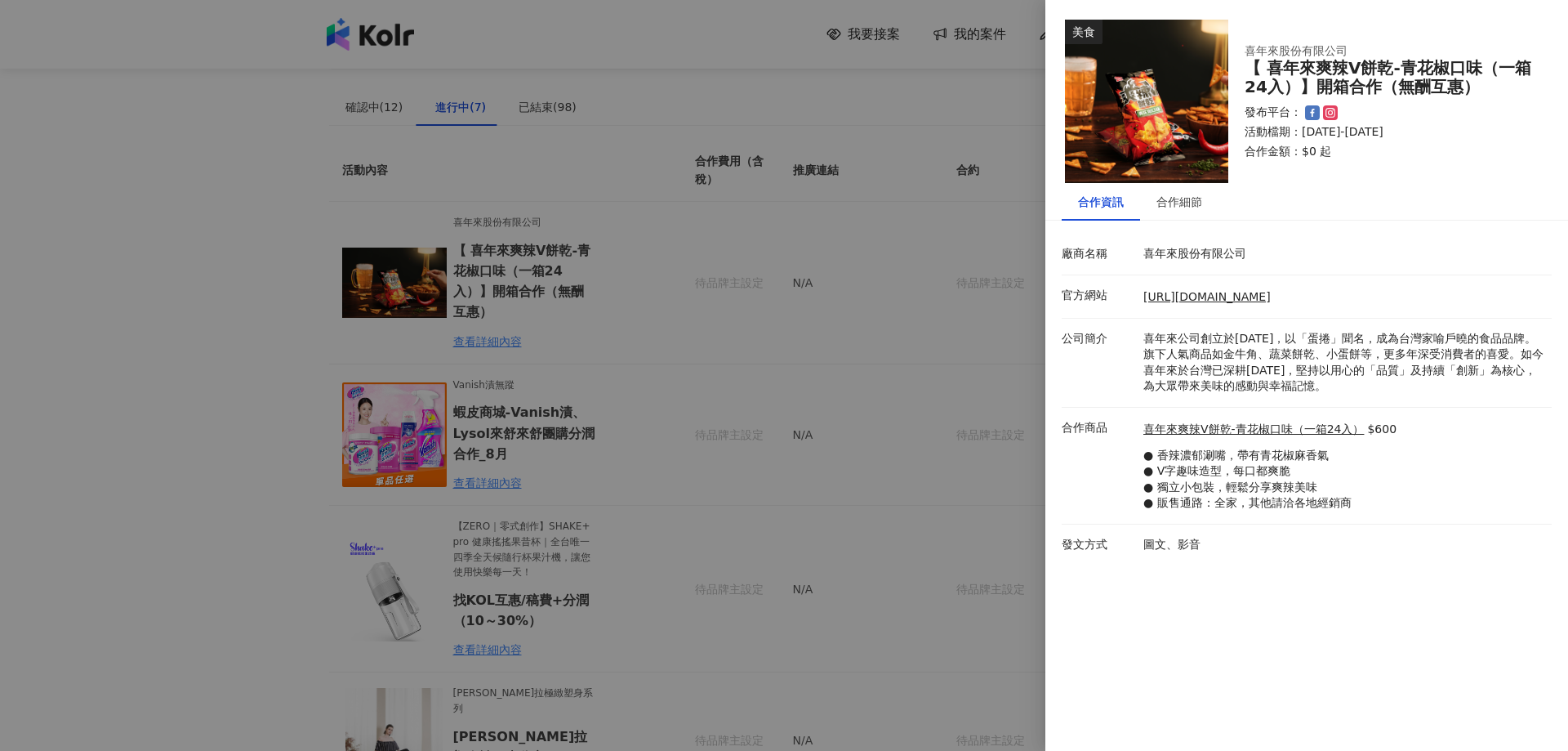
click at [904, 286] on div at bounding box center [784, 376] width 1568 height 751
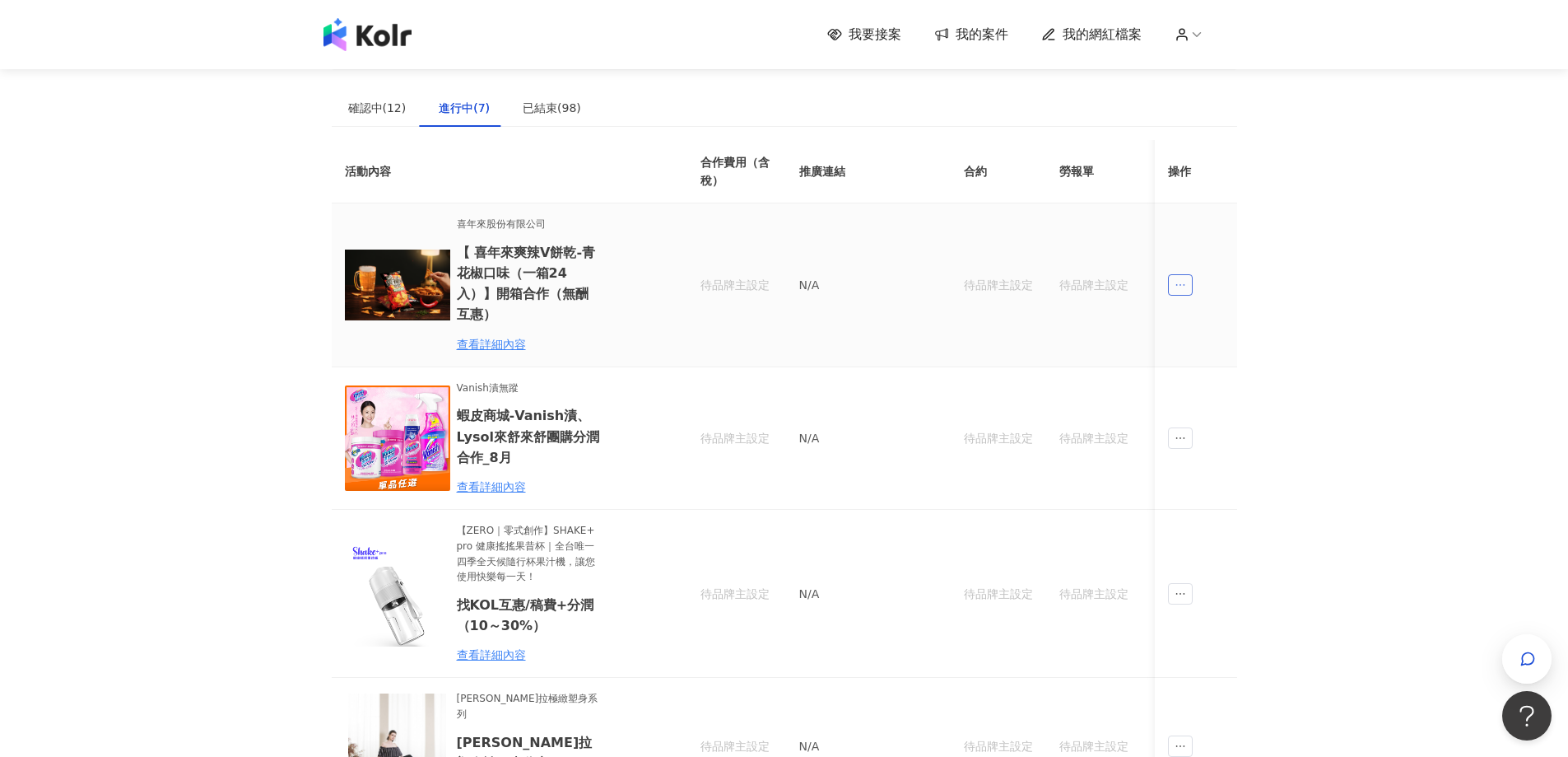
click at [1183, 280] on icon "ellipsis" at bounding box center [1181, 285] width 12 height 12
click at [1207, 359] on li "傳訊" at bounding box center [1210, 348] width 78 height 33
click at [546, 115] on div "已結束(98)" at bounding box center [552, 108] width 58 height 18
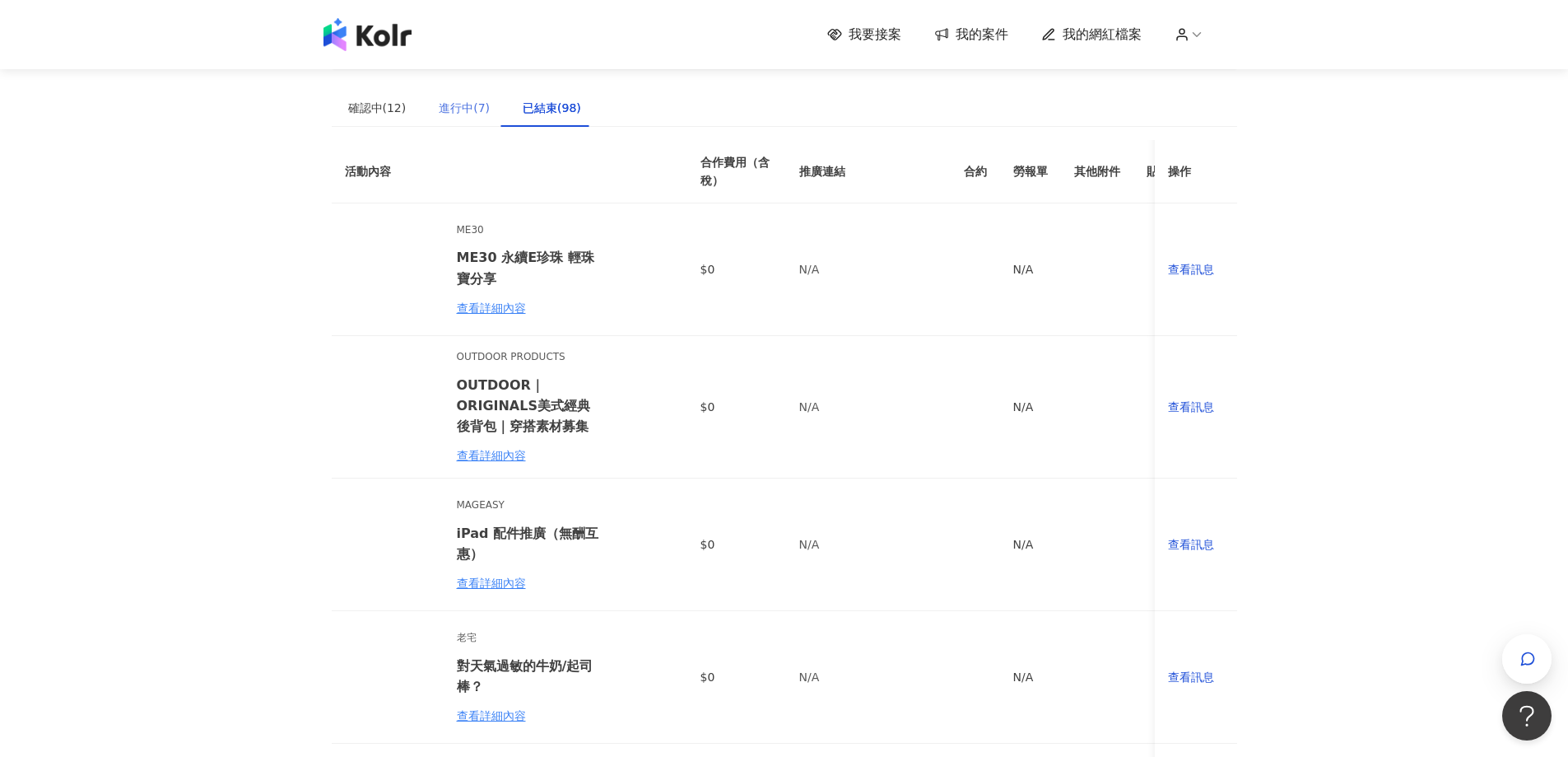
click at [444, 118] on div "進行中(7)" at bounding box center [464, 108] width 84 height 38
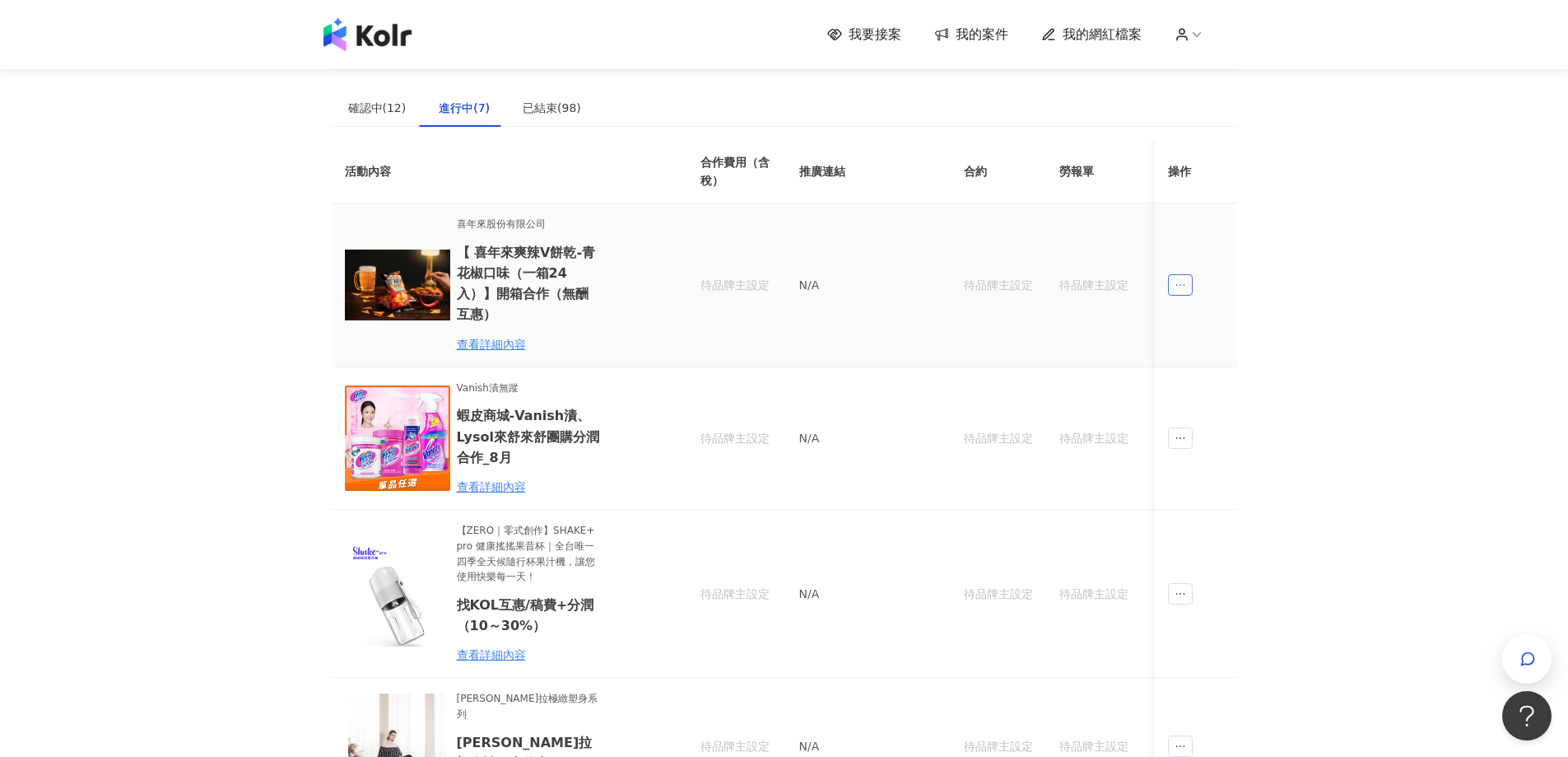
click at [1175, 280] on icon "ellipsis" at bounding box center [1181, 285] width 12 height 12
click at [1212, 356] on div "傳訊" at bounding box center [1209, 348] width 57 height 18
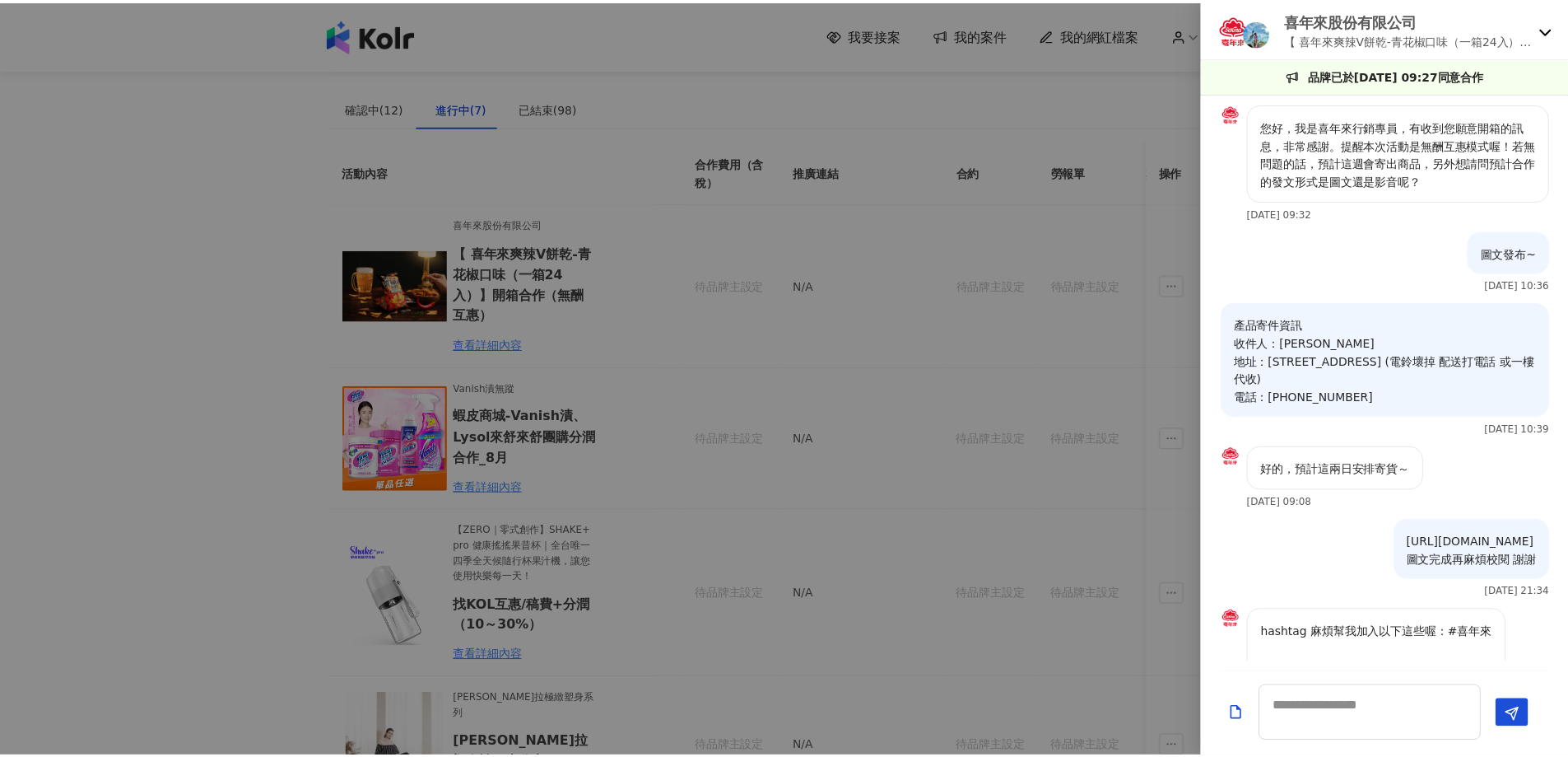
scroll to position [546, 0]
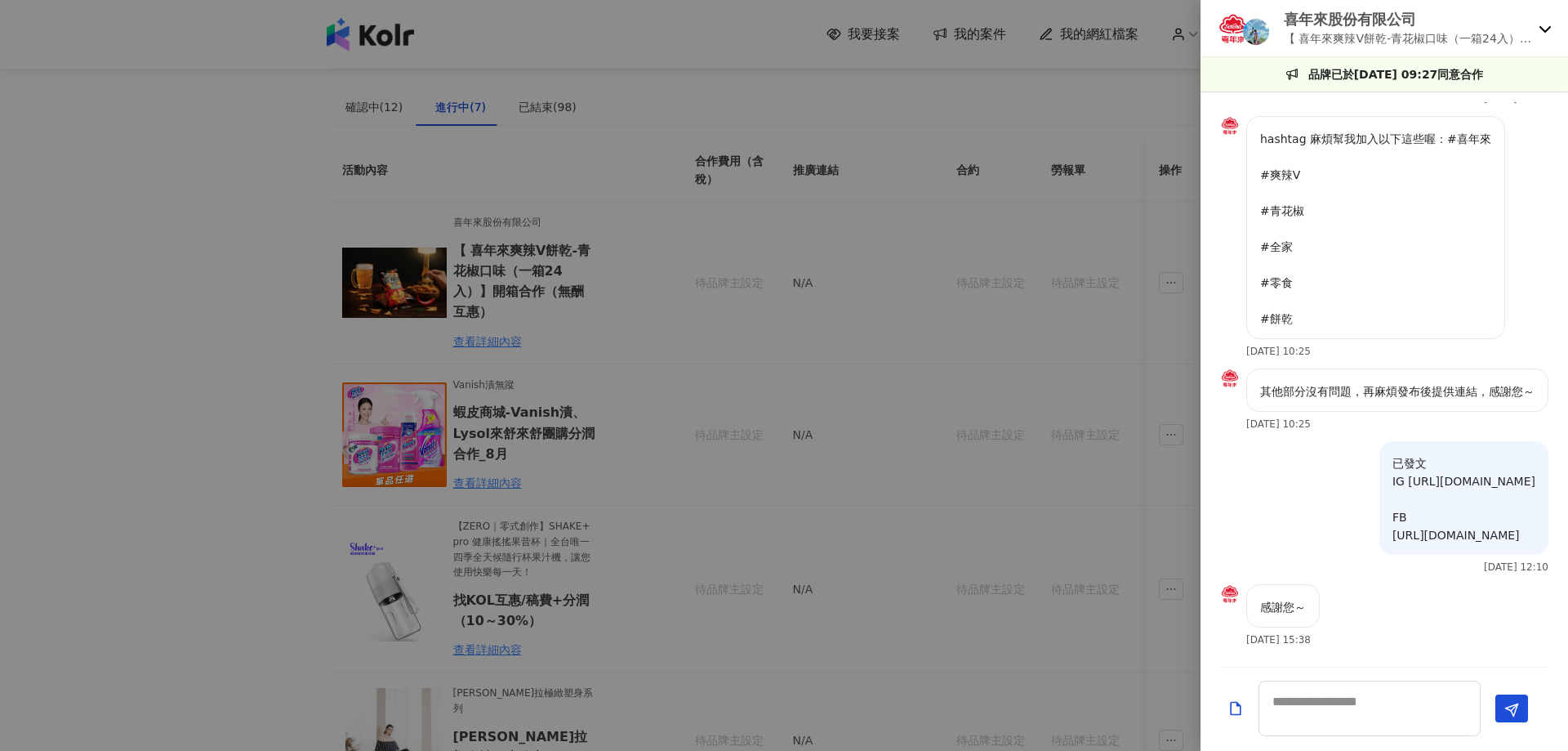
click at [1003, 318] on div at bounding box center [784, 376] width 1568 height 751
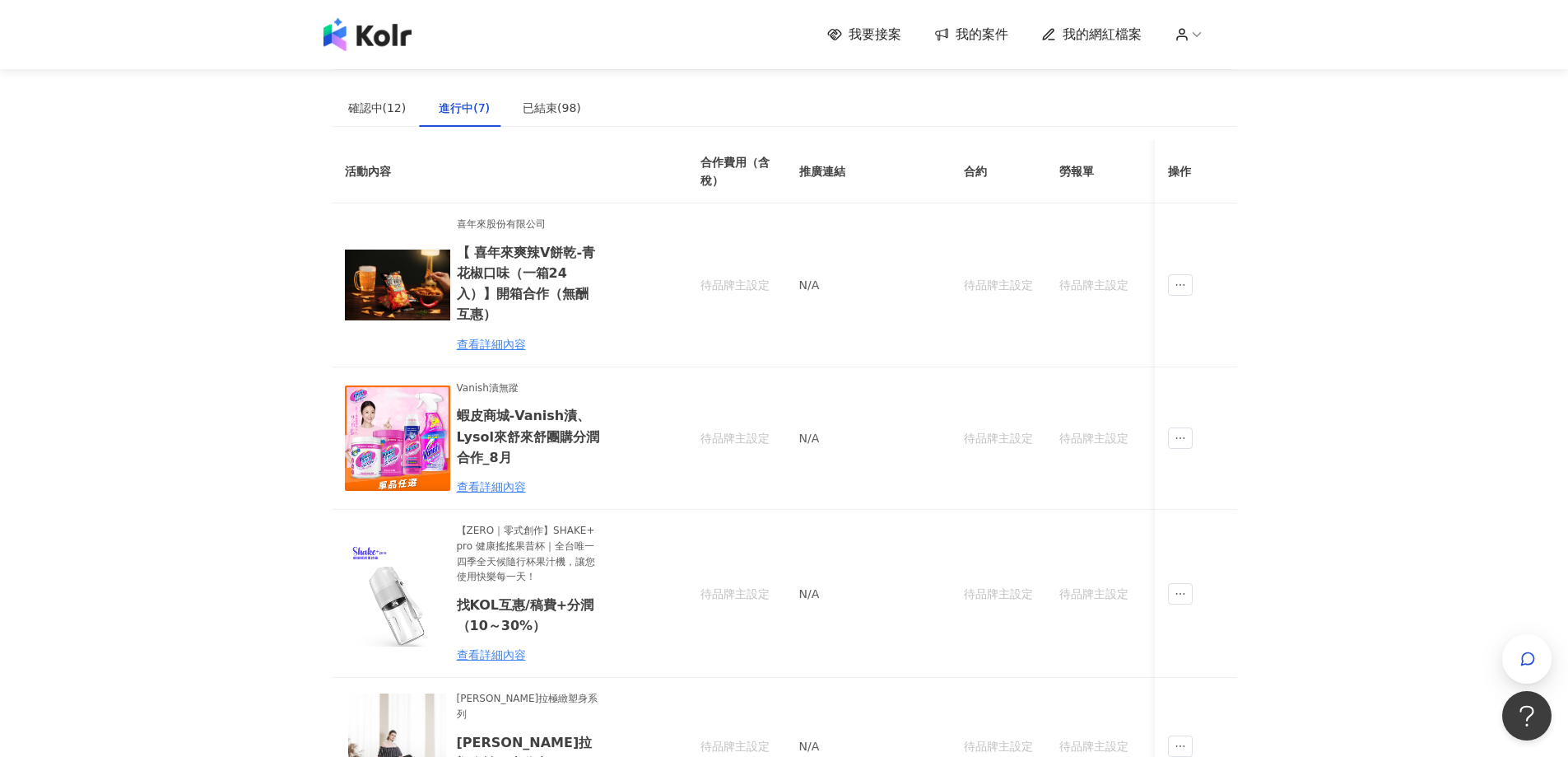
click at [386, 40] on img at bounding box center [367, 35] width 88 height 33
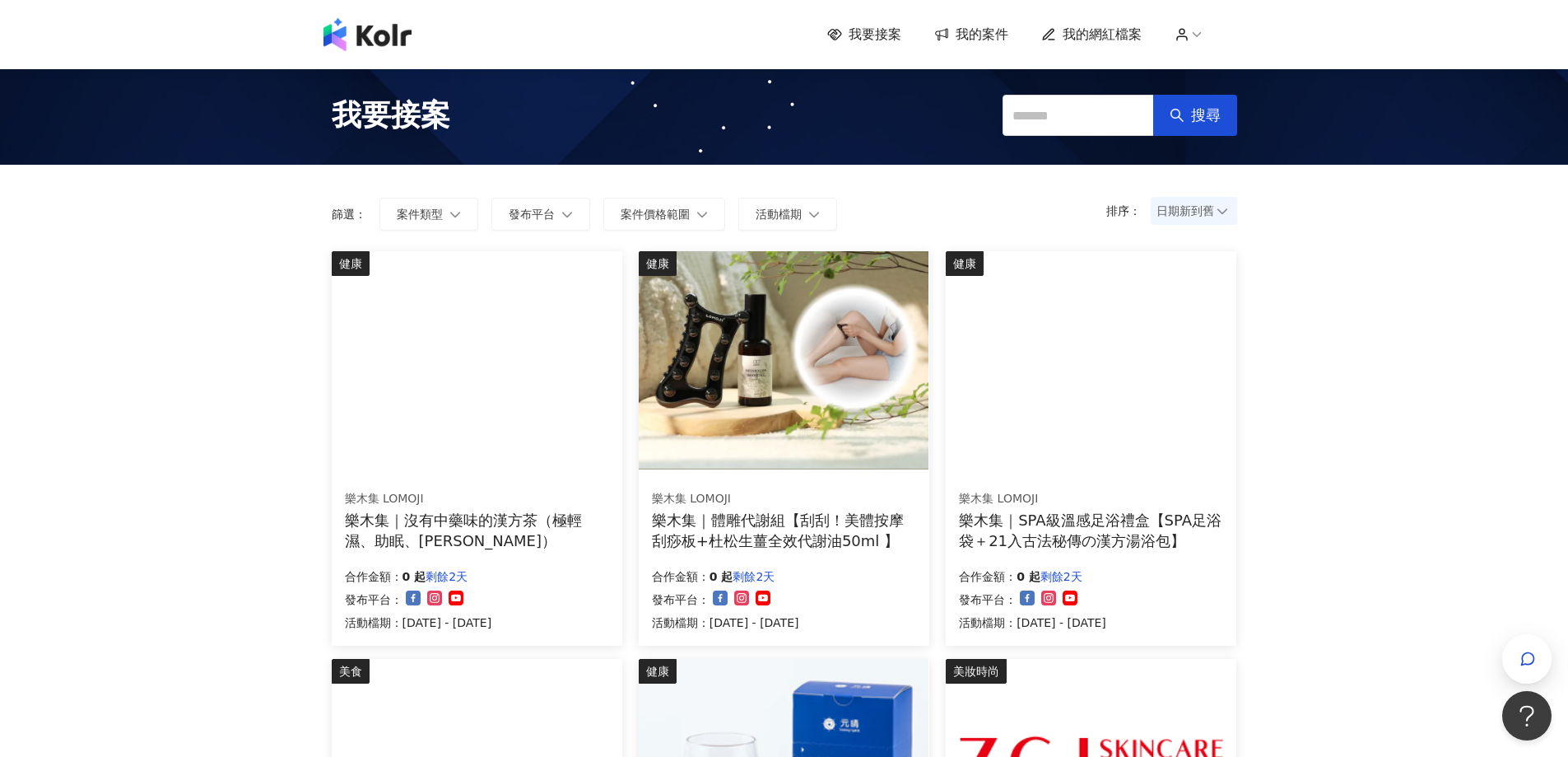
drag, startPoint x: 377, startPoint y: 4, endPoint x: 1354, endPoint y: 340, distance: 1033.2
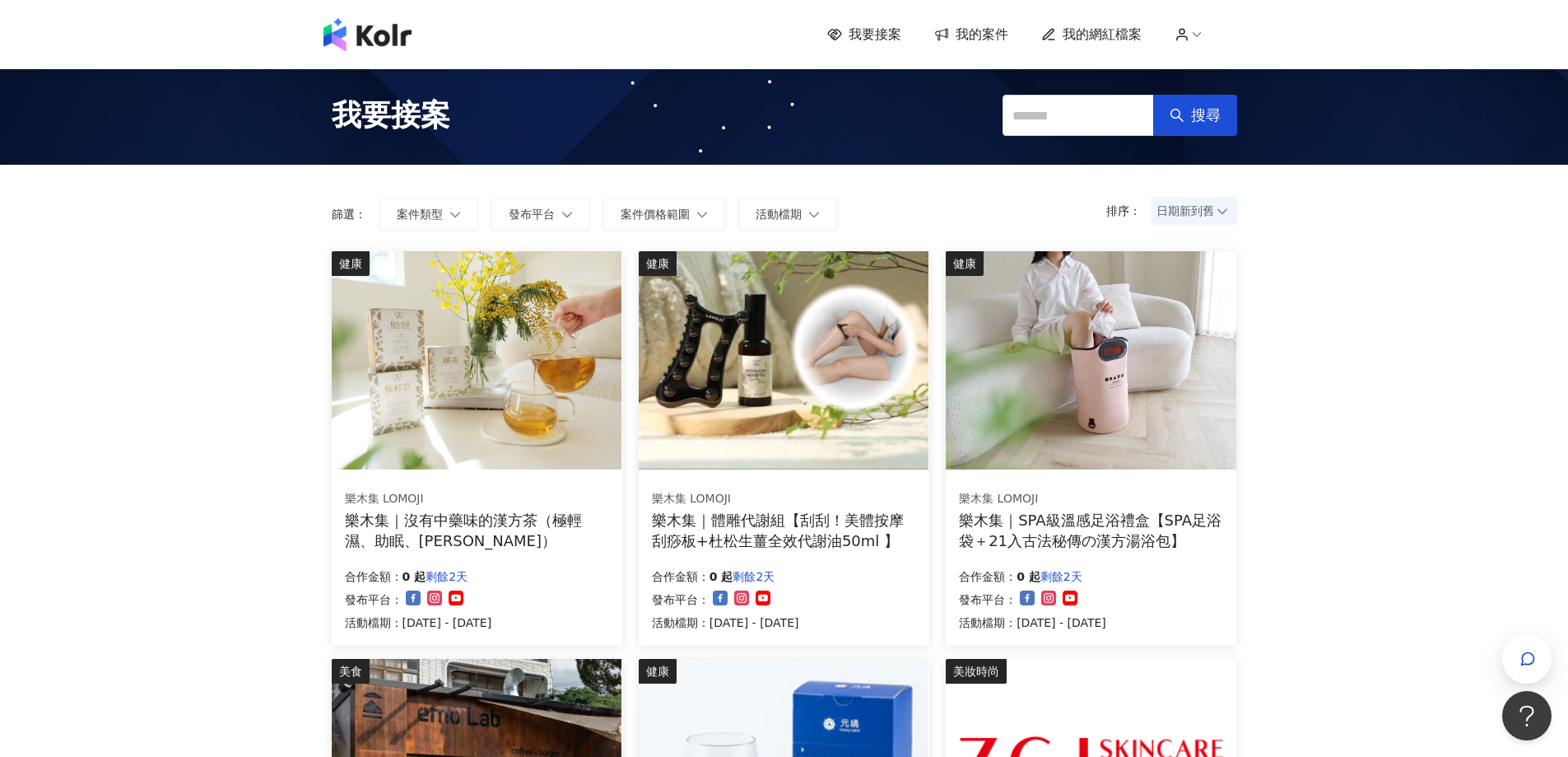
click at [950, 30] on icon at bounding box center [941, 34] width 16 height 16
